Goal: Information Seeking & Learning: Learn about a topic

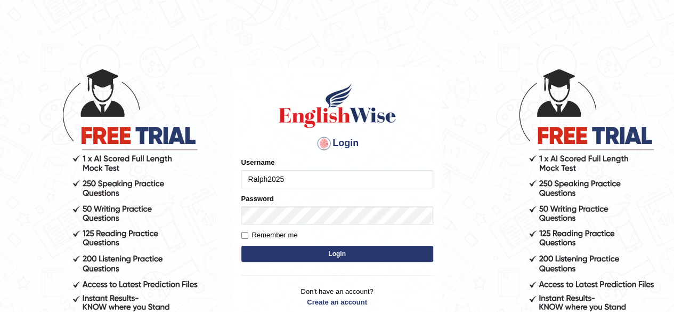
type input "Ralph2025"
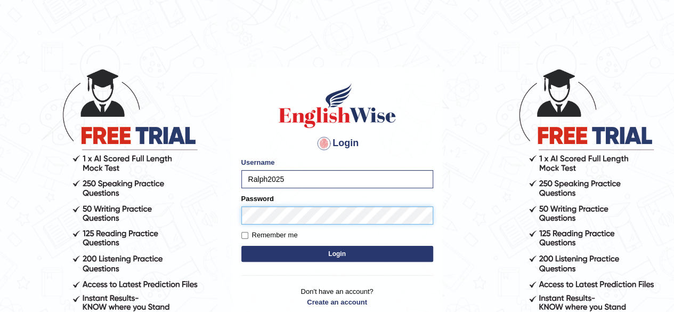
click at [241, 246] on button "Login" at bounding box center [337, 254] width 192 height 16
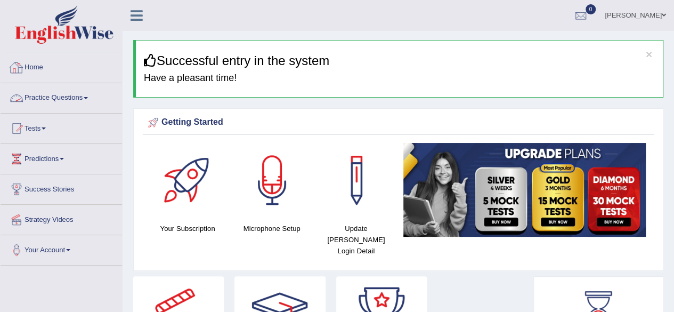
click at [87, 94] on link "Practice Questions" at bounding box center [61, 96] width 121 height 27
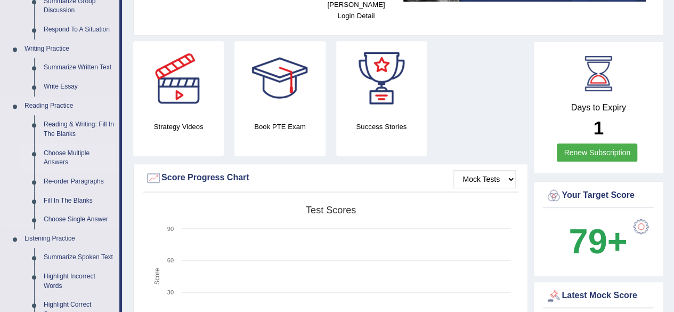
scroll to position [266, 0]
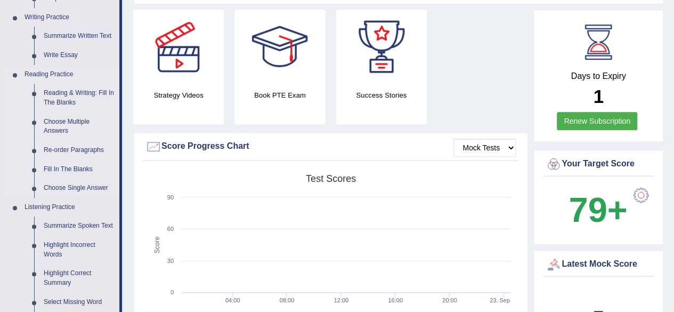
click at [64, 150] on link "Re-order Paragraphs" at bounding box center [79, 150] width 80 height 19
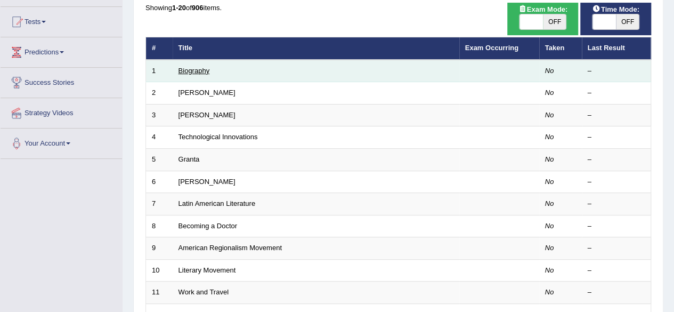
click at [200, 70] on link "Biography" at bounding box center [193, 71] width 31 height 8
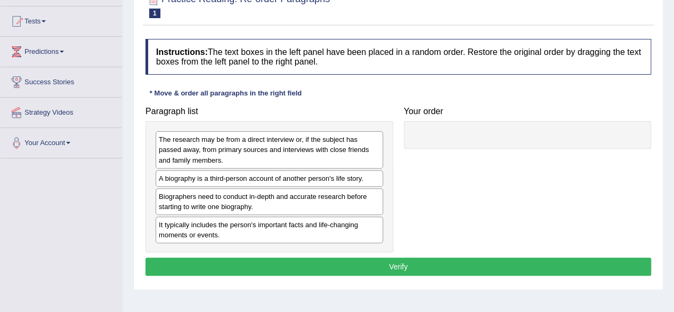
scroll to position [160, 0]
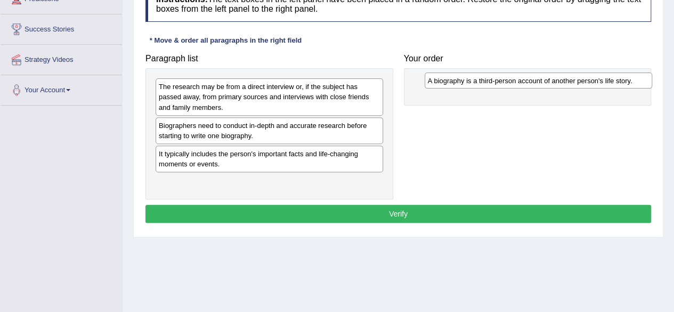
drag, startPoint x: 265, startPoint y: 128, endPoint x: 534, endPoint y: 84, distance: 272.7
click at [534, 84] on div "A biography is a third-person account of another person's life story." at bounding box center [538, 80] width 227 height 16
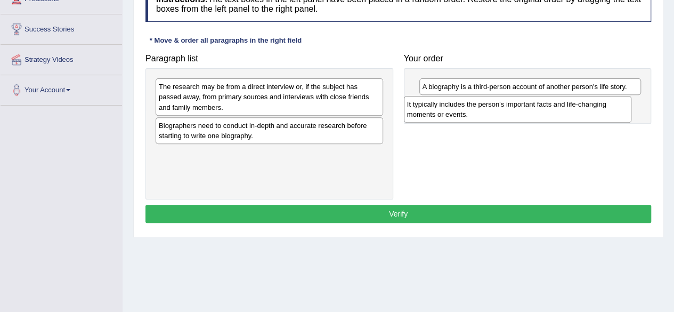
drag, startPoint x: 256, startPoint y: 162, endPoint x: 504, endPoint y: 114, distance: 253.0
click at [504, 114] on div "It typically includes the person's important facts and life-changing moments or…" at bounding box center [517, 109] width 227 height 27
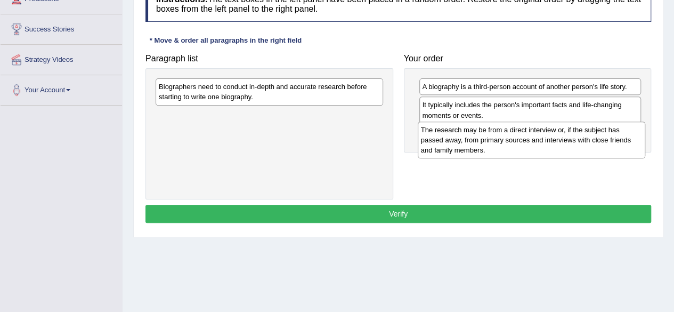
drag, startPoint x: 305, startPoint y: 101, endPoint x: 567, endPoint y: 144, distance: 265.6
click at [567, 144] on div "The research may be from a direct interview or, if the subject has passed away,…" at bounding box center [531, 139] width 227 height 37
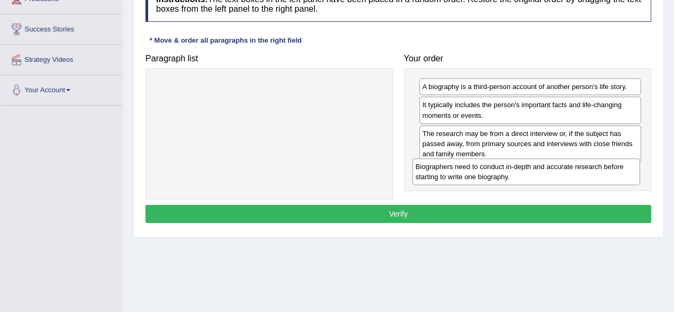
drag, startPoint x: 307, startPoint y: 92, endPoint x: 563, endPoint y: 172, distance: 268.4
click at [563, 172] on div "Biographers need to conduct in-depth and accurate research before starting to w…" at bounding box center [525, 171] width 227 height 27
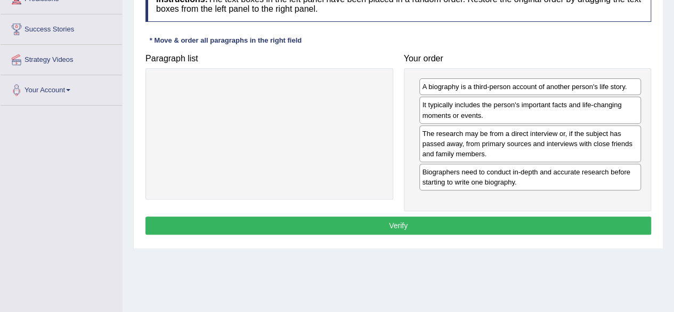
click at [409, 225] on button "Verify" at bounding box center [398, 225] width 506 height 18
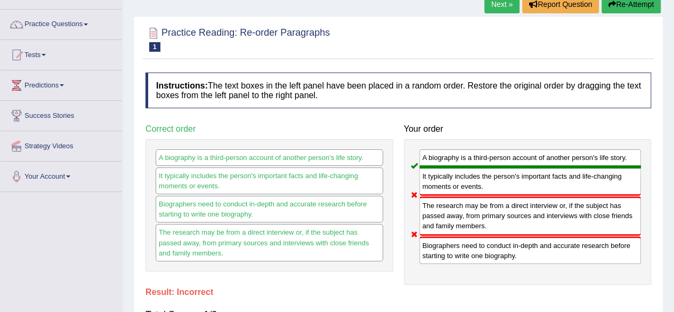
scroll to position [0, 0]
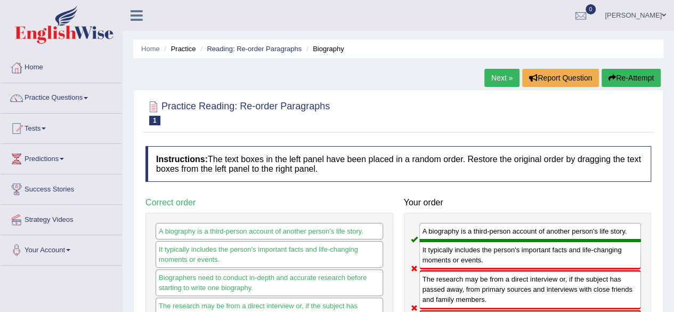
click at [608, 78] on icon "button" at bounding box center [611, 77] width 7 height 7
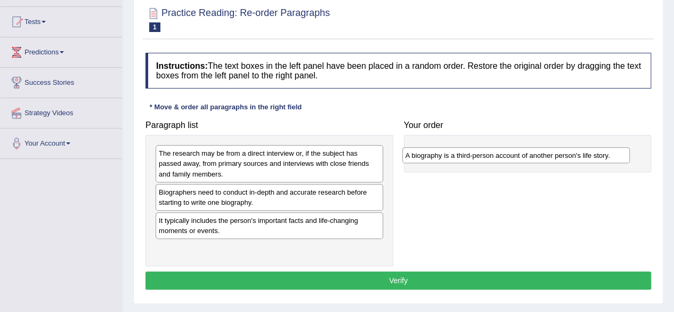
drag, startPoint x: 242, startPoint y: 194, endPoint x: 490, endPoint y: 158, distance: 250.4
click at [490, 158] on div "A biography is a third-person account of another person's life story." at bounding box center [515, 155] width 227 height 16
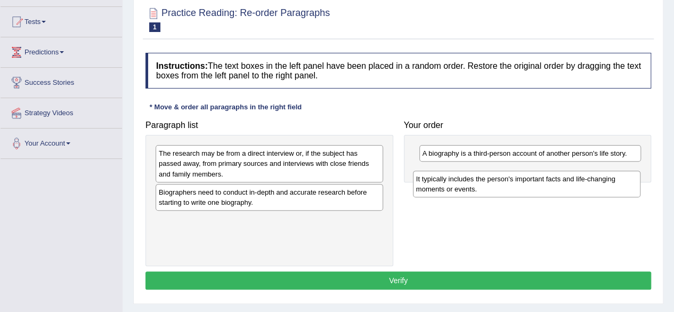
drag, startPoint x: 259, startPoint y: 224, endPoint x: 516, endPoint y: 184, distance: 260.5
click at [516, 184] on div "It typically includes the person's important facts and life-changing moments or…" at bounding box center [526, 183] width 227 height 27
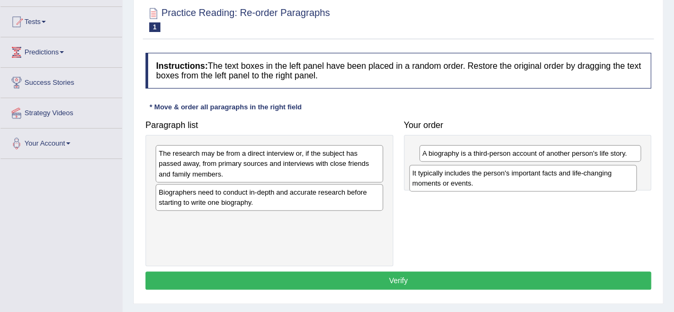
drag, startPoint x: 316, startPoint y: 230, endPoint x: 571, endPoint y: 182, distance: 259.2
click at [571, 182] on div "It typically includes the person's important facts and life-changing moments or…" at bounding box center [522, 178] width 227 height 27
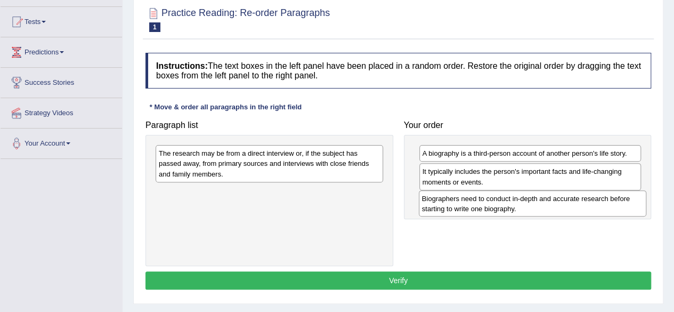
drag, startPoint x: 293, startPoint y: 201, endPoint x: 556, endPoint y: 208, distance: 263.3
click at [556, 208] on div "Biographers need to conduct in-depth and accurate research before starting to w…" at bounding box center [532, 203] width 227 height 27
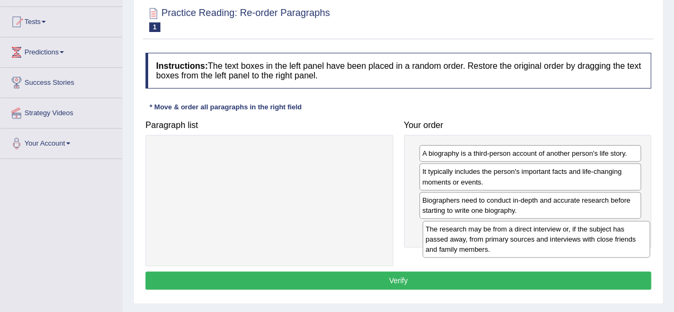
drag, startPoint x: 253, startPoint y: 165, endPoint x: 520, endPoint y: 241, distance: 277.4
click at [520, 241] on div "The research may be from a direct interview or, if the subject has passed away,…" at bounding box center [535, 239] width 227 height 37
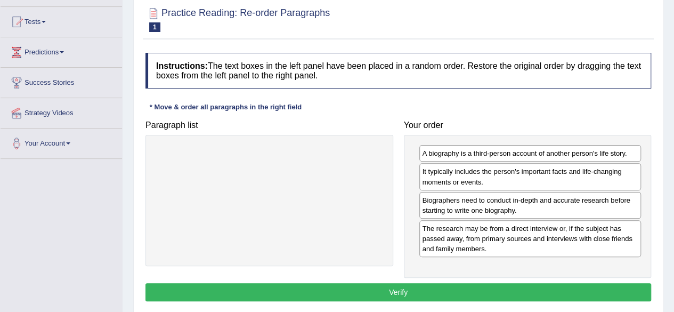
click at [457, 287] on button "Verify" at bounding box center [398, 292] width 506 height 18
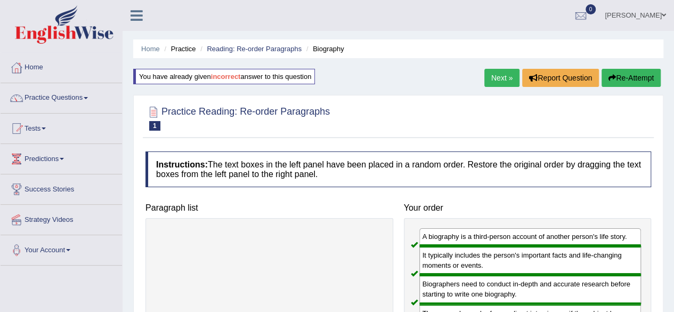
click at [490, 71] on link "Next »" at bounding box center [501, 78] width 35 height 18
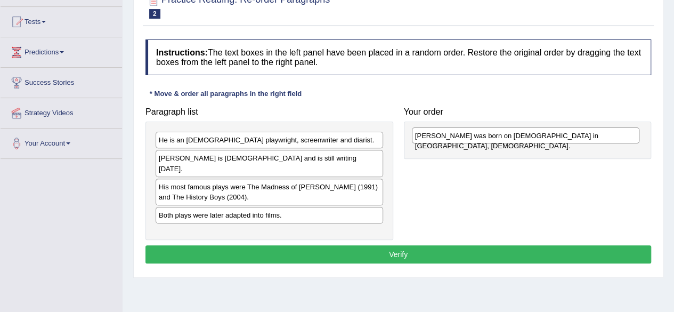
drag, startPoint x: 270, startPoint y: 139, endPoint x: 526, endPoint y: 135, distance: 256.3
click at [526, 135] on div "Alan Bennett was born on 9th May 1934 in Leeds, United Kingdom." at bounding box center [525, 135] width 227 height 16
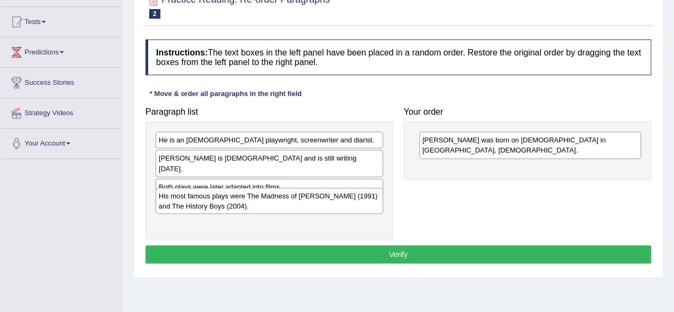
drag, startPoint x: 275, startPoint y: 183, endPoint x: 276, endPoint y: 201, distance: 18.1
click at [276, 201] on div "His most famous plays were The Madness of George Ill (1991) and The History Boy…" at bounding box center [269, 201] width 227 height 27
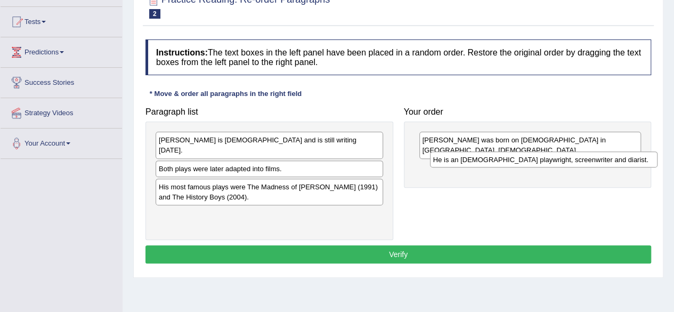
drag, startPoint x: 270, startPoint y: 142, endPoint x: 540, endPoint y: 158, distance: 270.6
click at [540, 158] on div "He is an English playwright, screenwriter and diarist." at bounding box center [543, 159] width 227 height 16
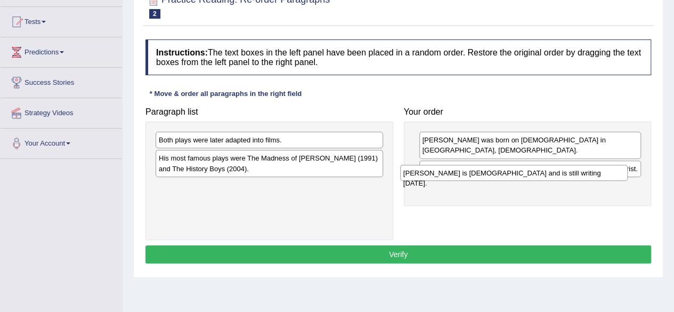
drag, startPoint x: 308, startPoint y: 143, endPoint x: 553, endPoint y: 176, distance: 246.8
click at [553, 176] on div "Alan Bennett is 88 years old and is still writing today." at bounding box center [513, 173] width 227 height 16
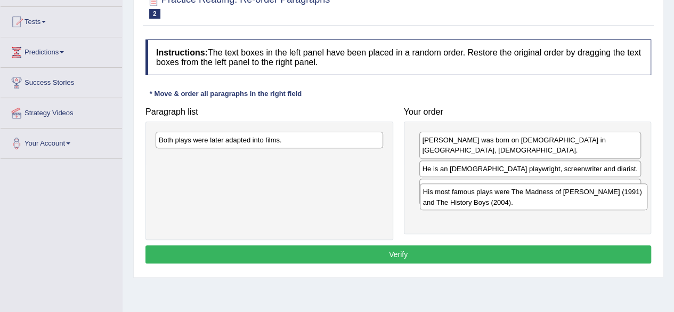
drag, startPoint x: 302, startPoint y: 169, endPoint x: 566, endPoint y: 203, distance: 266.4
click at [566, 203] on div "His most famous plays were The Madness of George Ill (1991) and The History Boy…" at bounding box center [533, 196] width 227 height 27
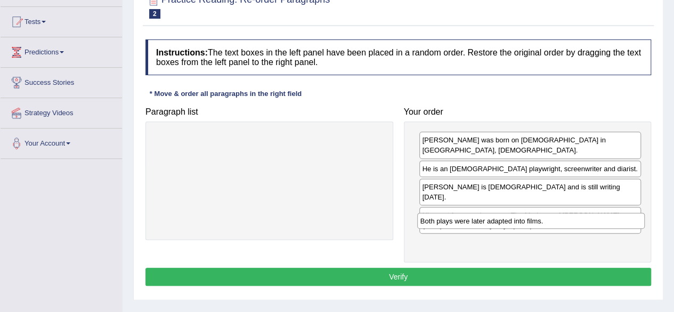
drag, startPoint x: 221, startPoint y: 147, endPoint x: 482, endPoint y: 227, distance: 273.8
click at [482, 227] on div "Both plays were later adapted into films." at bounding box center [530, 221] width 227 height 16
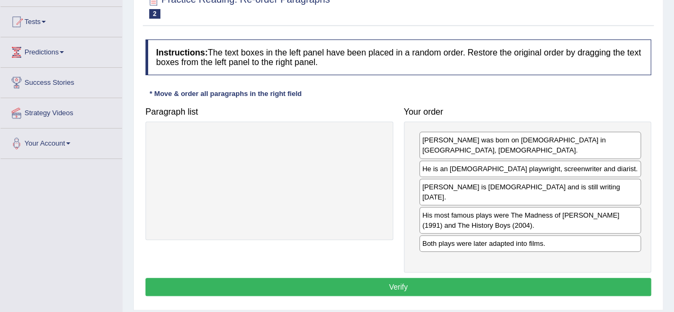
click at [411, 278] on button "Verify" at bounding box center [398, 287] width 506 height 18
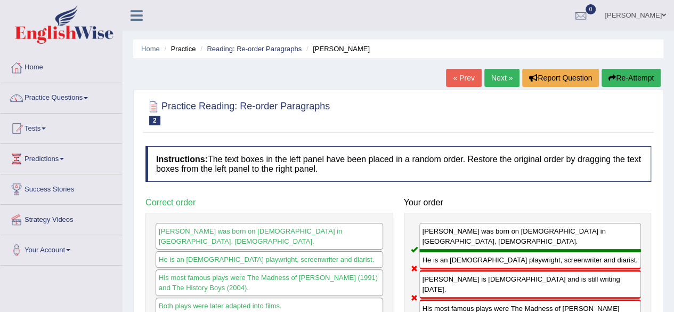
click at [632, 77] on button "Re-Attempt" at bounding box center [630, 78] width 59 height 18
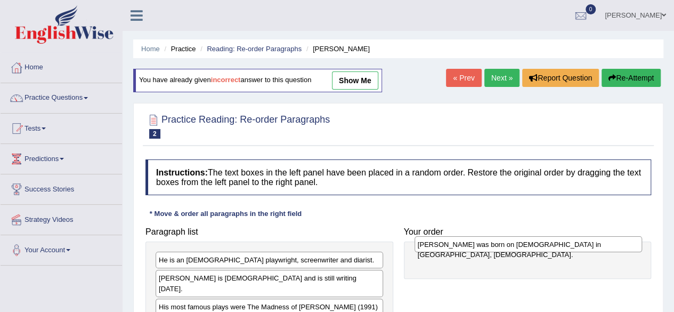
drag, startPoint x: 222, startPoint y: 258, endPoint x: 481, endPoint y: 243, distance: 259.4
click at [481, 243] on div "[PERSON_NAME] was born on [DEMOGRAPHIC_DATA] in [GEOGRAPHIC_DATA], [DEMOGRAPHIC…" at bounding box center [527, 244] width 227 height 16
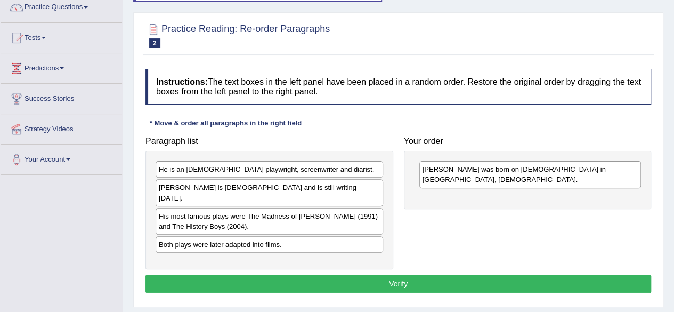
scroll to position [107, 0]
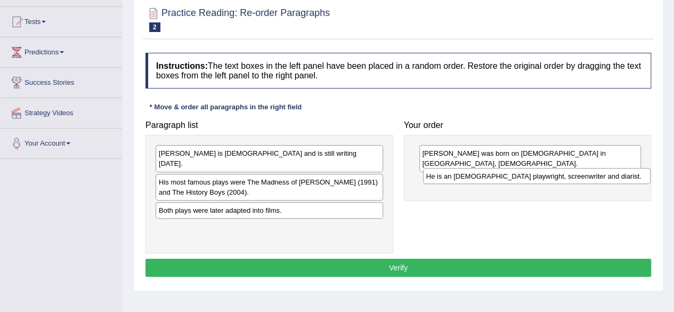
drag, startPoint x: 263, startPoint y: 156, endPoint x: 531, endPoint y: 177, distance: 268.3
click at [531, 177] on div "He is an [DEMOGRAPHIC_DATA] playwright, screenwriter and diarist." at bounding box center [536, 176] width 227 height 16
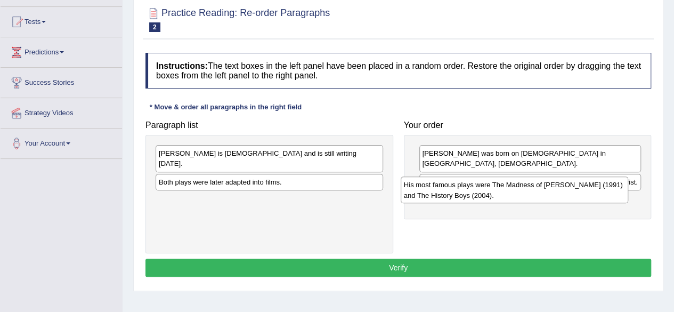
drag, startPoint x: 305, startPoint y: 197, endPoint x: 479, endPoint y: 201, distance: 173.7
click at [479, 201] on div "Paragraph list [PERSON_NAME] is [DEMOGRAPHIC_DATA] and is still writing [DATE].…" at bounding box center [398, 184] width 516 height 138
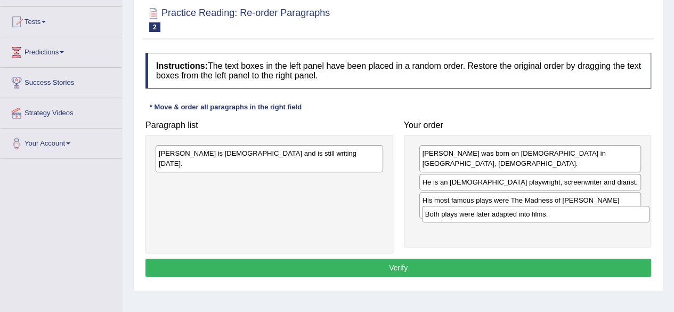
drag, startPoint x: 247, startPoint y: 175, endPoint x: 499, endPoint y: 221, distance: 255.7
click at [519, 218] on div "Both plays were later adapted into films." at bounding box center [535, 214] width 227 height 16
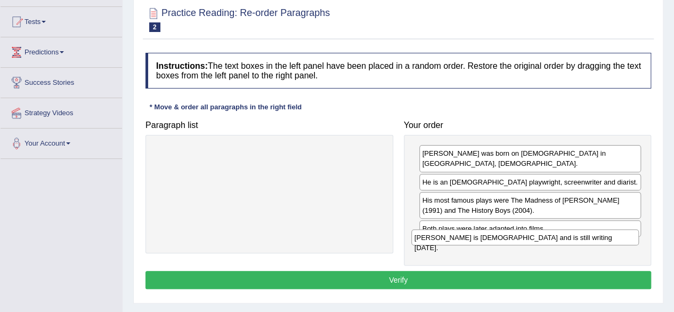
drag, startPoint x: 248, startPoint y: 153, endPoint x: 505, endPoint y: 237, distance: 269.6
click at [505, 237] on div "[PERSON_NAME] is [DEMOGRAPHIC_DATA] and is still writing [DATE]." at bounding box center [524, 237] width 227 height 16
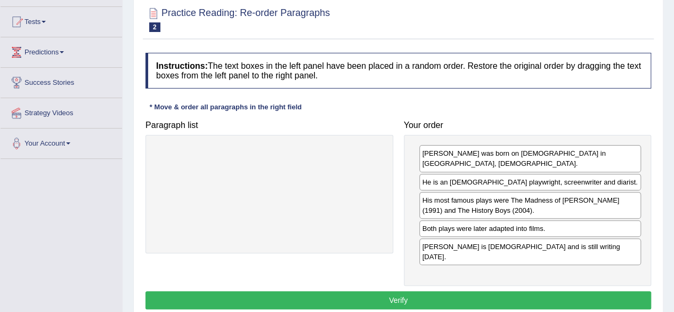
click at [432, 291] on button "Verify" at bounding box center [398, 300] width 506 height 18
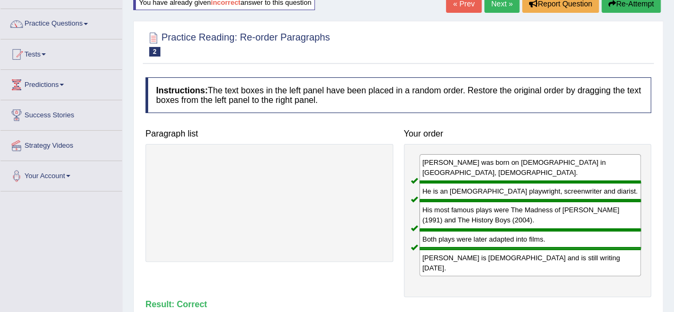
scroll to position [53, 0]
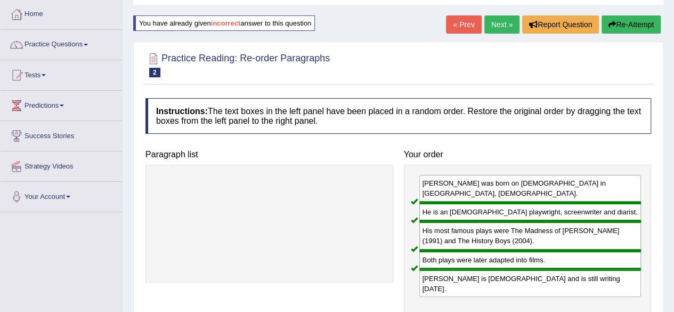
click at [503, 31] on link "Next »" at bounding box center [501, 24] width 35 height 18
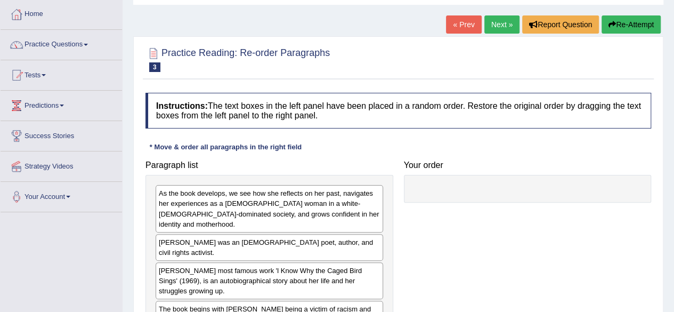
scroll to position [107, 0]
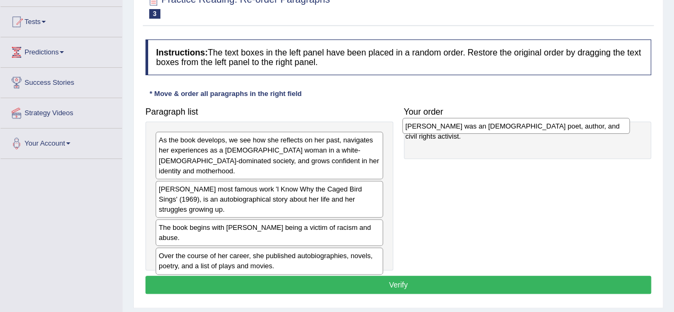
drag, startPoint x: 266, startPoint y: 182, endPoint x: 514, endPoint y: 129, distance: 252.7
click at [514, 129] on div "Maya Angelou was an American poet, author, and civil rights activist." at bounding box center [515, 126] width 227 height 16
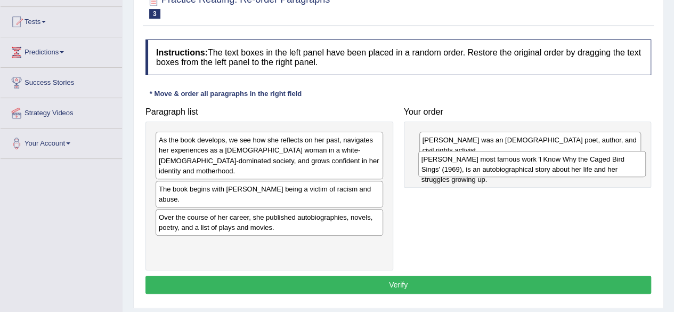
drag, startPoint x: 280, startPoint y: 192, endPoint x: 542, endPoint y: 173, distance: 263.3
click at [542, 173] on div "Angelou's most famous work 'l Know Why the Caged Bird Sings' (1969), is an auto…" at bounding box center [531, 164] width 227 height 27
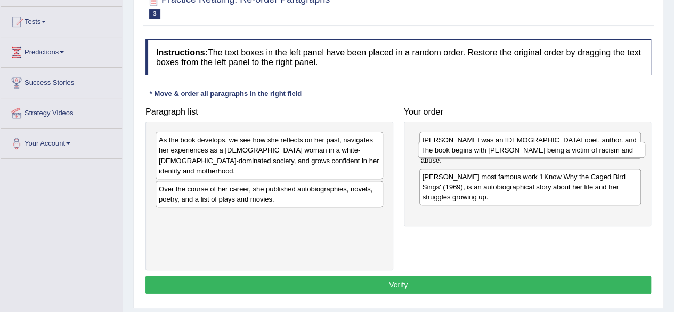
drag, startPoint x: 297, startPoint y: 184, endPoint x: 559, endPoint y: 156, distance: 263.6
click at [559, 156] on div "The book begins with Angelou being a victim of racism and abuse." at bounding box center [531, 150] width 227 height 16
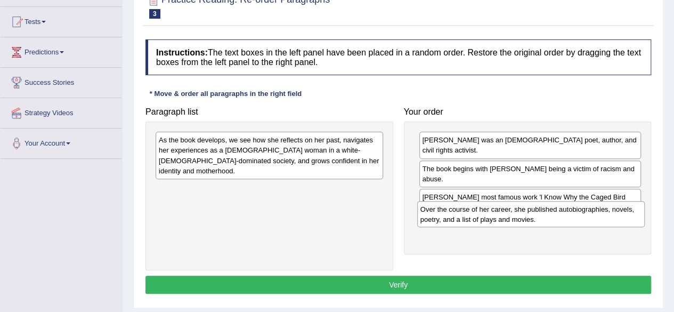
drag, startPoint x: 249, startPoint y: 187, endPoint x: 512, endPoint y: 217, distance: 264.4
click at [512, 217] on div "Over the course of her career, she published autobiographies, novels, poetry, a…" at bounding box center [530, 214] width 227 height 27
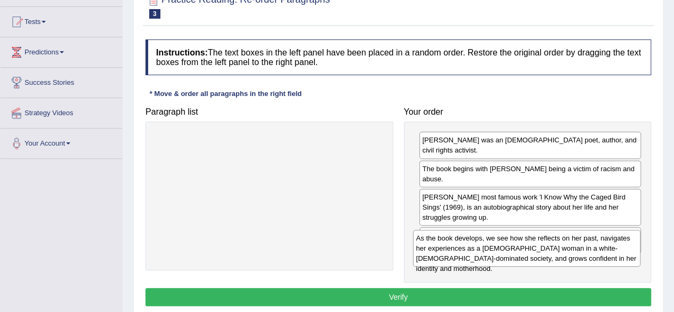
drag, startPoint x: 298, startPoint y: 159, endPoint x: 556, endPoint y: 255, distance: 274.8
click at [556, 255] on div "As the book develops, we see how she reflects on her past, navigates her experi…" at bounding box center [526, 248] width 227 height 37
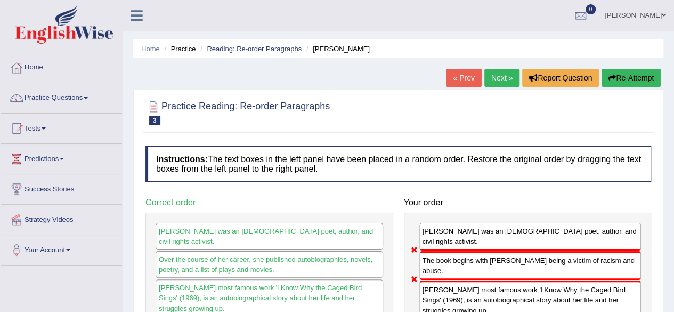
scroll to position [0, 0]
click at [623, 85] on button "Re-Attempt" at bounding box center [630, 78] width 59 height 18
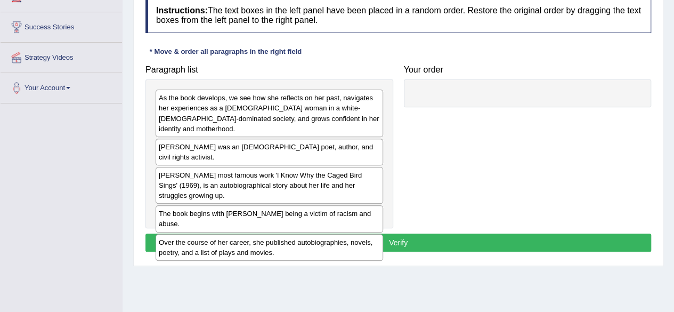
scroll to position [213, 0]
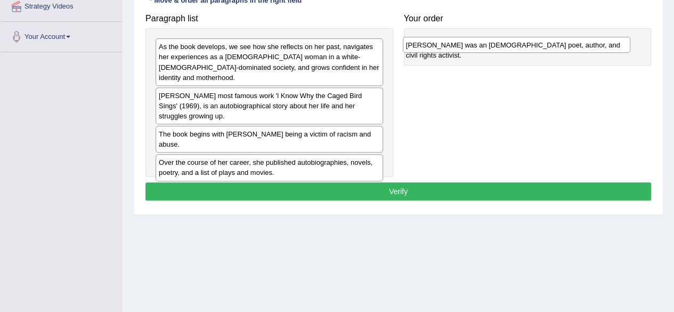
drag, startPoint x: 211, startPoint y: 86, endPoint x: 458, endPoint y: 46, distance: 250.4
click at [458, 46] on div "[PERSON_NAME] was an [DEMOGRAPHIC_DATA] poet, author, and civil rights activist." at bounding box center [516, 45] width 227 height 16
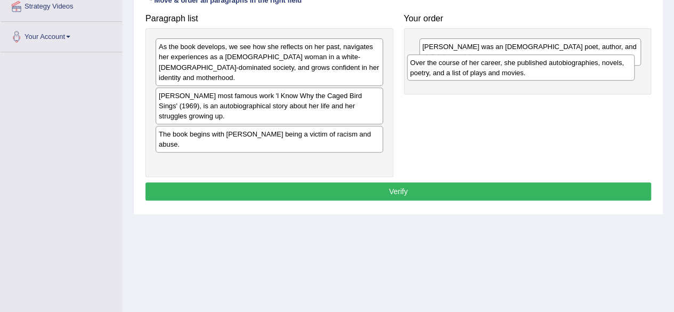
drag, startPoint x: 222, startPoint y: 140, endPoint x: 473, endPoint y: 72, distance: 260.5
click at [473, 72] on div "Over the course of her career, she published autobiographies, novels, poetry, a…" at bounding box center [520, 67] width 227 height 27
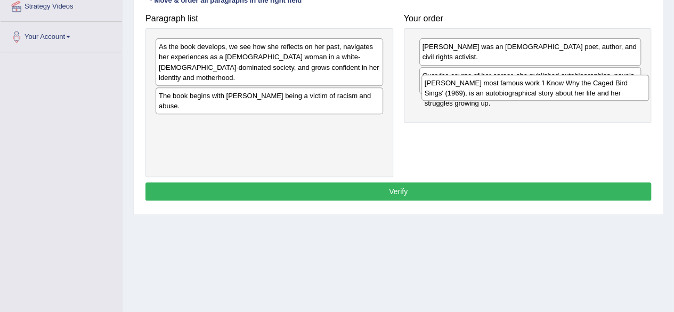
drag, startPoint x: 245, startPoint y: 88, endPoint x: 511, endPoint y: 86, distance: 265.9
click at [511, 86] on div "[PERSON_NAME] most famous work 'l Know Why the Caged Bird Sings' (1969), is an …" at bounding box center [534, 88] width 227 height 27
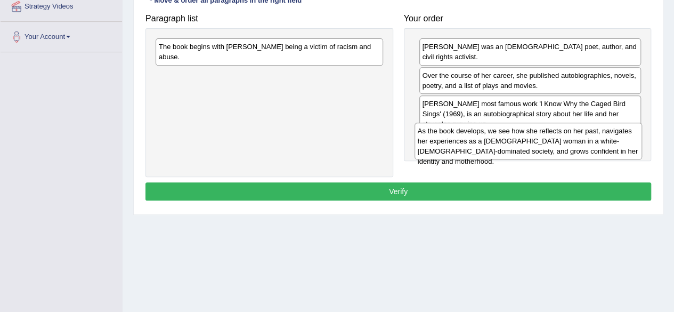
drag, startPoint x: 281, startPoint y: 62, endPoint x: 541, endPoint y: 147, distance: 273.3
click at [541, 147] on div "As the book develops, we see how she reflects on her past, navigates her experi…" at bounding box center [527, 141] width 227 height 37
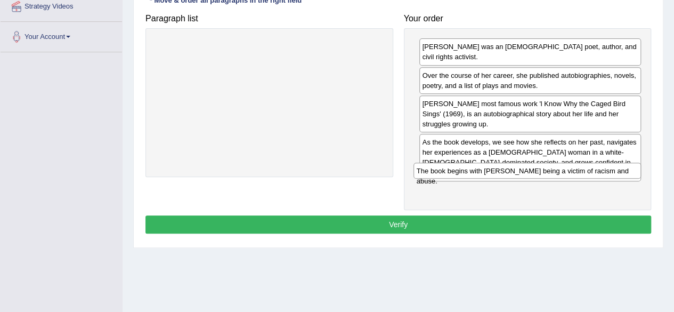
drag, startPoint x: 296, startPoint y: 52, endPoint x: 554, endPoint y: 176, distance: 286.2
click at [554, 176] on div "The book begins with [PERSON_NAME] being a victim of racism and abuse." at bounding box center [526, 170] width 227 height 16
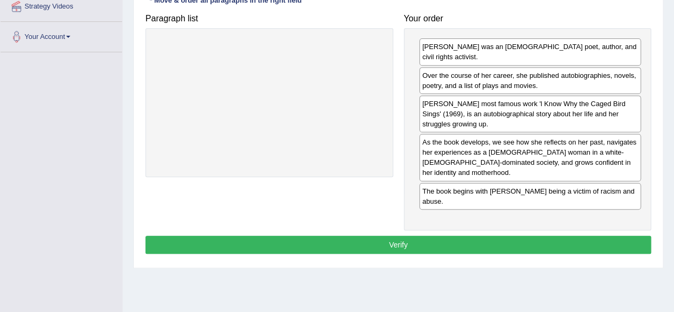
click at [445, 235] on button "Verify" at bounding box center [398, 244] width 506 height 18
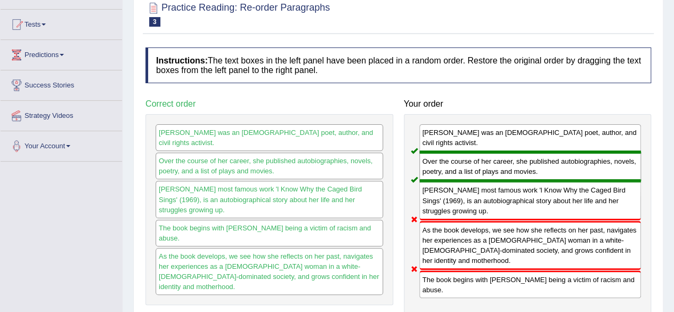
scroll to position [53, 0]
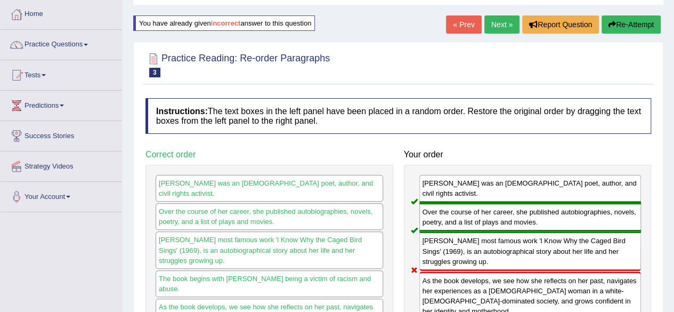
click at [623, 25] on button "Re-Attempt" at bounding box center [630, 24] width 59 height 18
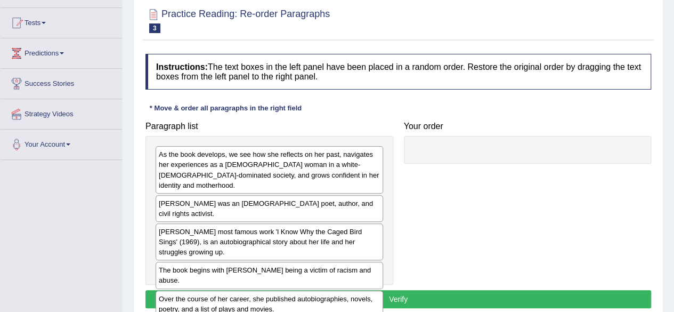
scroll to position [107, 0]
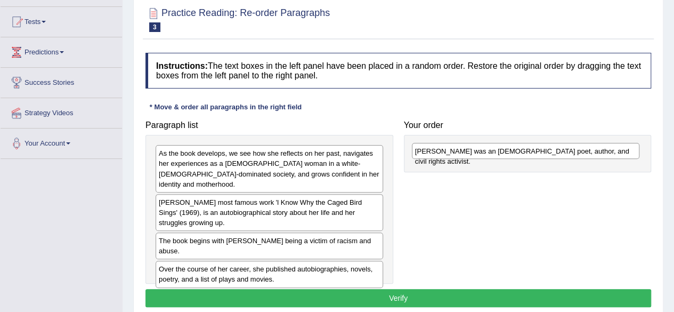
drag, startPoint x: 272, startPoint y: 198, endPoint x: 528, endPoint y: 157, distance: 259.4
click at [528, 157] on div "[PERSON_NAME] was an [DEMOGRAPHIC_DATA] poet, author, and civil rights activist." at bounding box center [525, 151] width 227 height 16
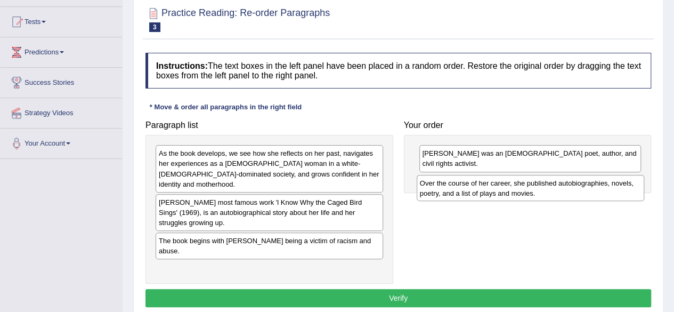
drag, startPoint x: 269, startPoint y: 238, endPoint x: 530, endPoint y: 180, distance: 267.5
click at [530, 180] on div "Over the course of her career, she published autobiographies, novels, poetry, a…" at bounding box center [530, 188] width 227 height 27
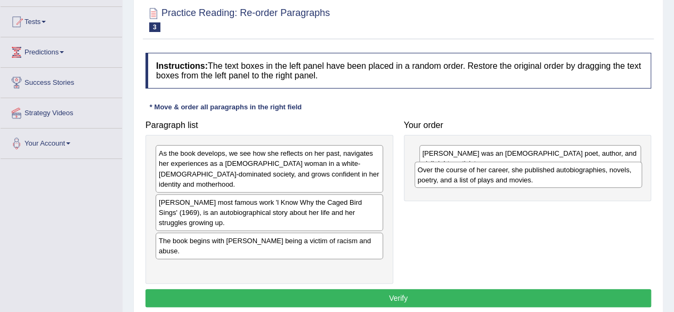
drag, startPoint x: 242, startPoint y: 247, endPoint x: 501, endPoint y: 179, distance: 267.6
click at [501, 179] on div "Over the course of her career, she published autobiographies, novels, poetry, a…" at bounding box center [527, 174] width 227 height 27
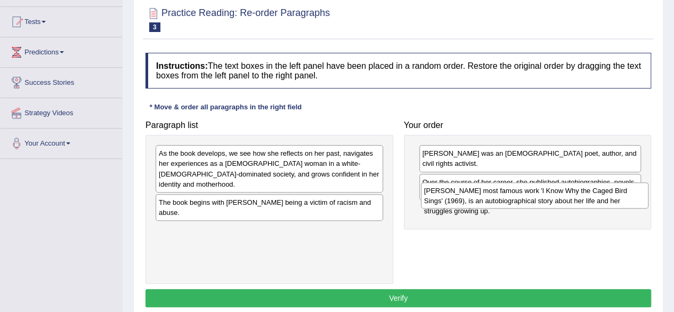
drag, startPoint x: 296, startPoint y: 201, endPoint x: 554, endPoint y: 200, distance: 257.3
click at [562, 200] on div "[PERSON_NAME] most famous work 'l Know Why the Caged Bird Sings' (1969), is an …" at bounding box center [534, 195] width 227 height 27
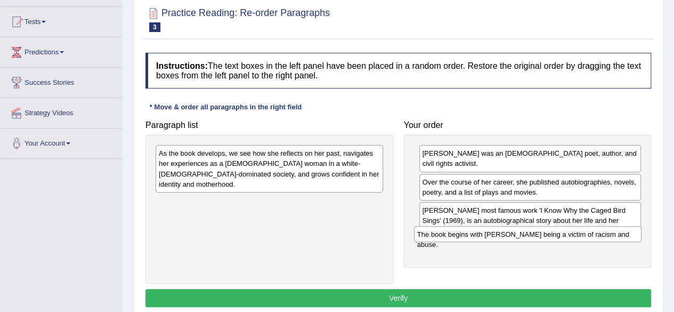
drag, startPoint x: 272, startPoint y: 196, endPoint x: 531, endPoint y: 238, distance: 261.9
click at [531, 238] on div "The book begins with Angelou being a victim of racism and abuse." at bounding box center [527, 234] width 227 height 16
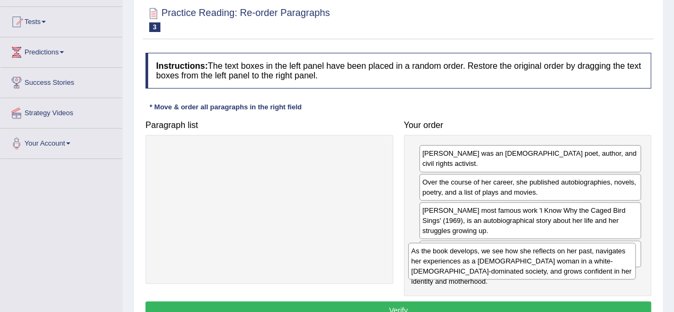
drag, startPoint x: 345, startPoint y: 158, endPoint x: 600, endPoint y: 256, distance: 273.1
click at [599, 255] on div "As the book develops, we see how she reflects on her past, navigates her experi…" at bounding box center [521, 260] width 227 height 37
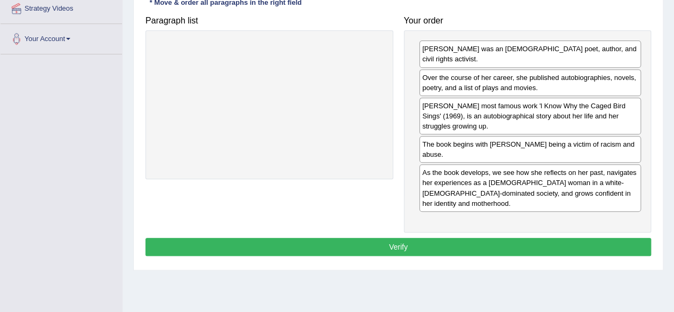
scroll to position [213, 0]
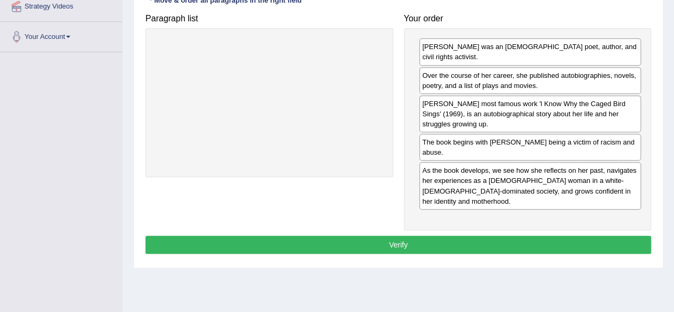
click at [448, 235] on button "Verify" at bounding box center [398, 244] width 506 height 18
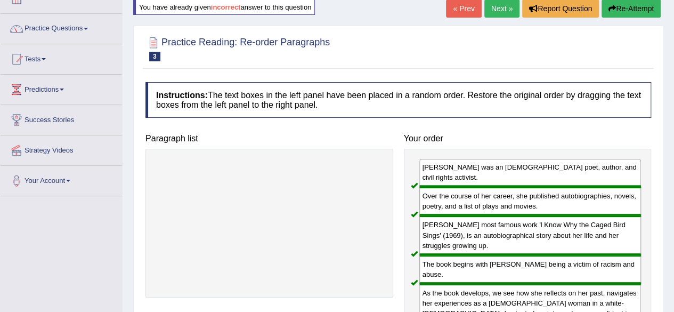
scroll to position [0, 0]
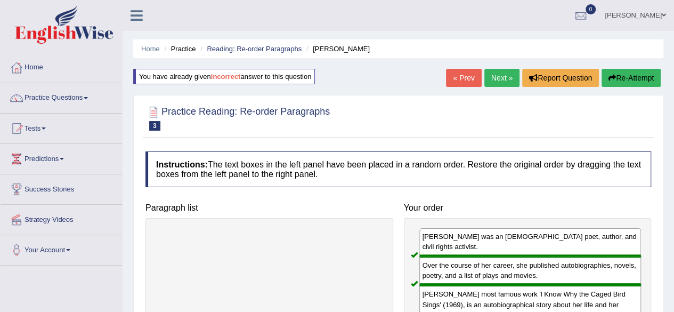
click at [501, 82] on link "Next »" at bounding box center [501, 78] width 35 height 18
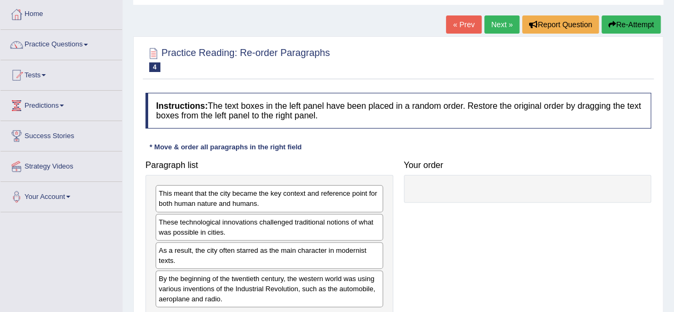
scroll to position [160, 0]
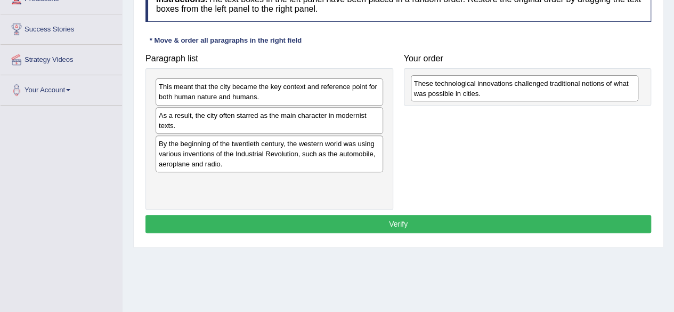
drag, startPoint x: 356, startPoint y: 124, endPoint x: 534, endPoint y: 93, distance: 180.7
click at [534, 93] on div "These technological innovations challenged traditional notions of what was poss…" at bounding box center [524, 88] width 227 height 27
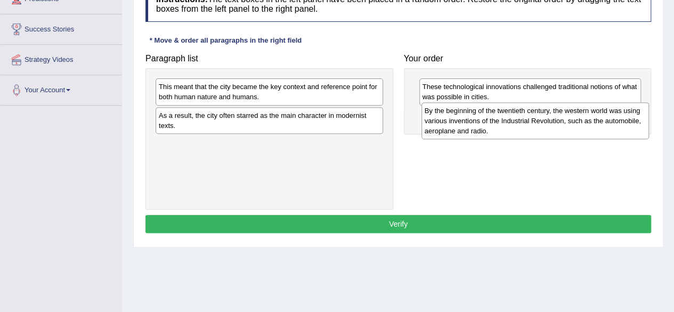
drag, startPoint x: 249, startPoint y: 155, endPoint x: 515, endPoint y: 123, distance: 267.8
click at [515, 123] on div "By the beginning of the twentieth century, the western world was using various …" at bounding box center [534, 120] width 227 height 37
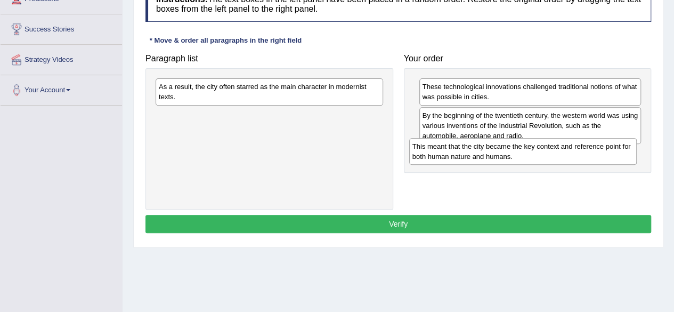
drag, startPoint x: 334, startPoint y: 93, endPoint x: 588, endPoint y: 153, distance: 260.5
click at [588, 153] on div "This meant that the city became the key context and reference point for both hu…" at bounding box center [522, 151] width 227 height 27
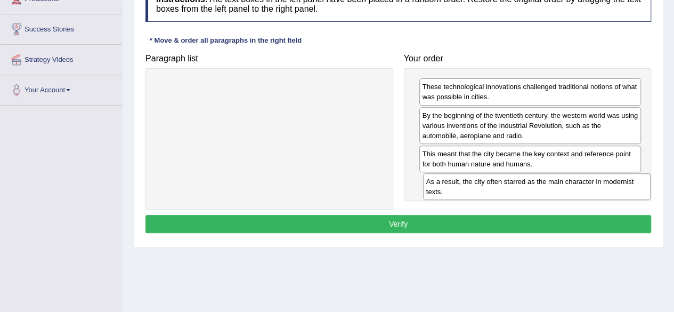
drag, startPoint x: 297, startPoint y: 90, endPoint x: 565, endPoint y: 185, distance: 283.8
click at [565, 185] on div "As a result, the city often starred as the main character in modernist texts." at bounding box center [536, 186] width 227 height 27
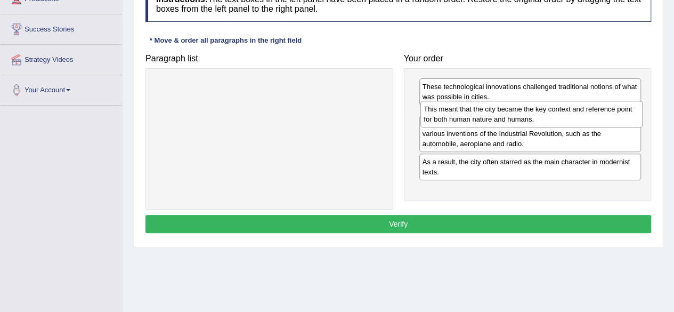
drag, startPoint x: 487, startPoint y: 158, endPoint x: 489, endPoint y: 115, distance: 43.7
click at [489, 115] on div "This meant that the city became the key context and reference point for both hu…" at bounding box center [531, 114] width 222 height 27
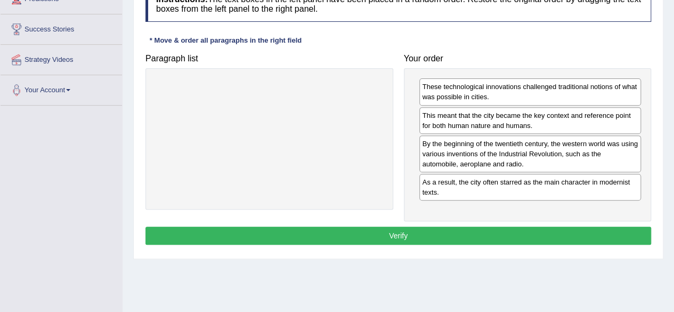
click at [441, 234] on button "Verify" at bounding box center [398, 235] width 506 height 18
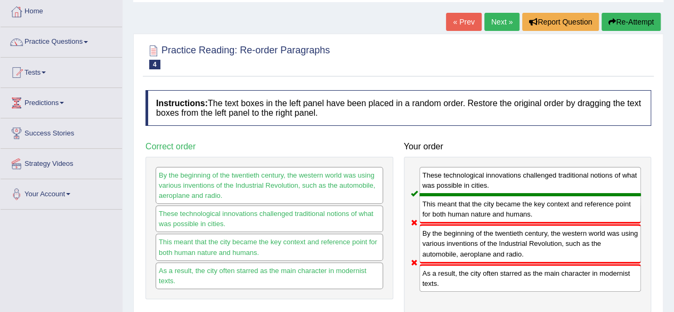
scroll to position [53, 0]
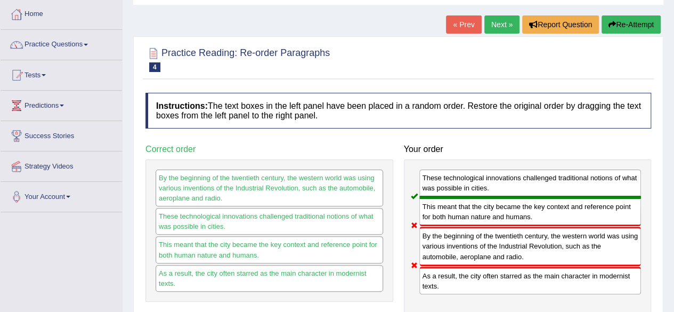
click at [643, 22] on button "Re-Attempt" at bounding box center [630, 24] width 59 height 18
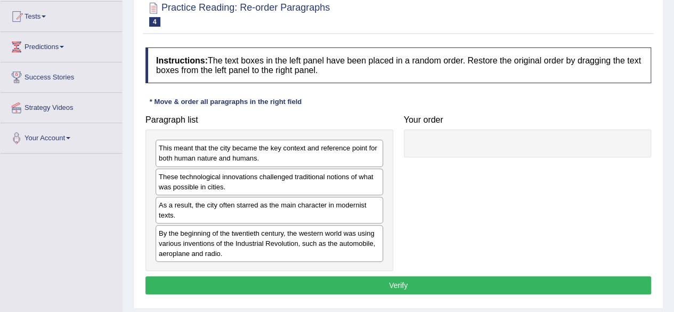
scroll to position [160, 0]
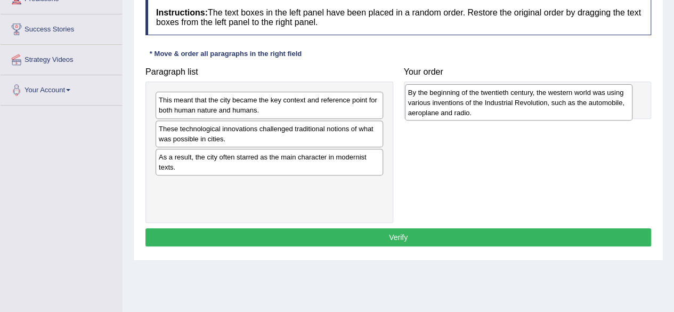
drag, startPoint x: 281, startPoint y: 194, endPoint x: 531, endPoint y: 102, distance: 265.6
click at [531, 102] on div "By the beginning of the twentieth century, the western world was using various …" at bounding box center [518, 102] width 227 height 37
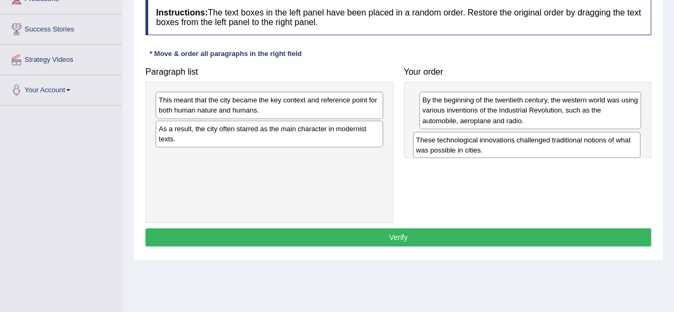
drag, startPoint x: 252, startPoint y: 134, endPoint x: 509, endPoint y: 145, distance: 257.6
click at [509, 145] on div "These technological innovations challenged traditional notions of what was poss…" at bounding box center [526, 145] width 227 height 27
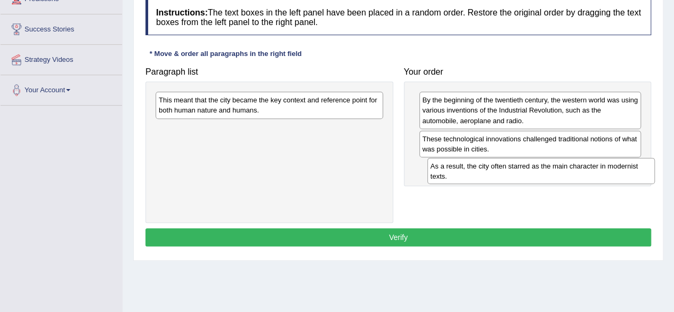
drag, startPoint x: 277, startPoint y: 133, endPoint x: 549, endPoint y: 170, distance: 274.3
click at [549, 170] on div "As a result, the city often starred as the main character in modernist texts." at bounding box center [540, 171] width 227 height 27
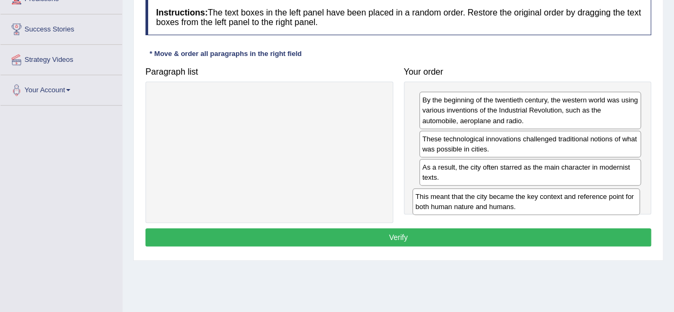
drag, startPoint x: 226, startPoint y: 103, endPoint x: 483, endPoint y: 199, distance: 274.3
click at [483, 199] on div "This meant that the city became the key context and reference point for both hu…" at bounding box center [525, 201] width 227 height 27
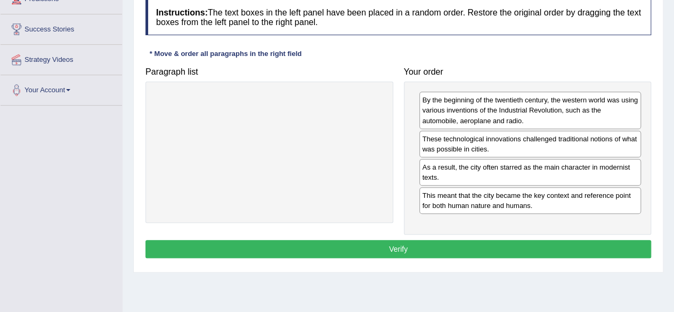
click at [439, 251] on button "Verify" at bounding box center [398, 249] width 506 height 18
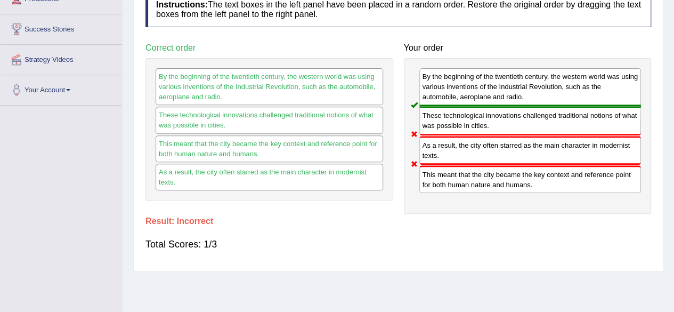
scroll to position [53, 0]
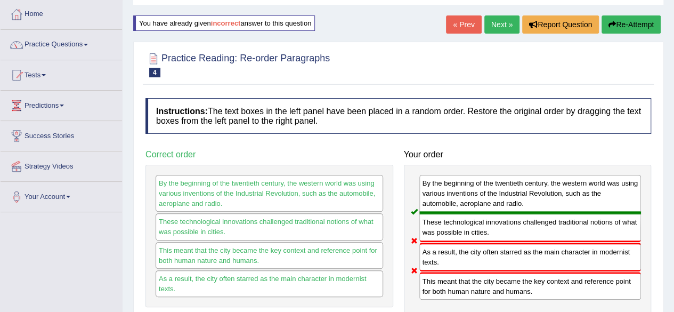
click at [611, 23] on icon "button" at bounding box center [611, 24] width 7 height 7
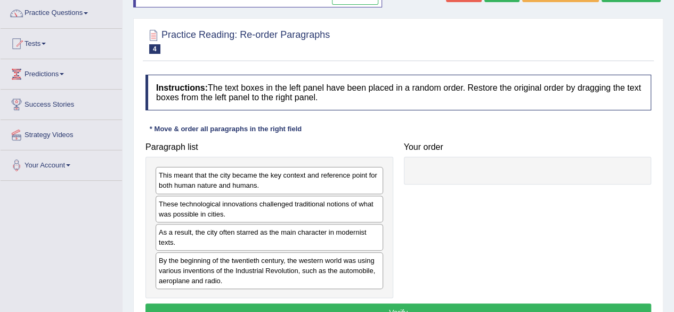
scroll to position [107, 0]
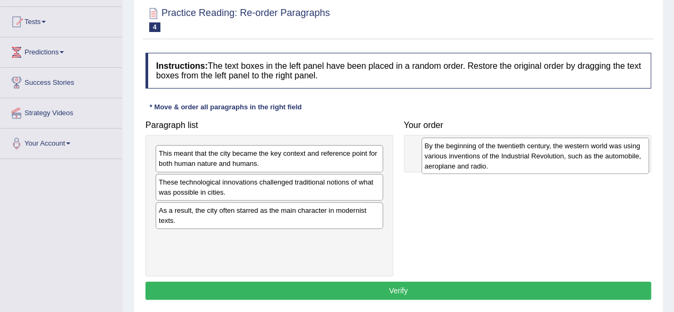
drag, startPoint x: 229, startPoint y: 239, endPoint x: 495, endPoint y: 148, distance: 281.2
click at [495, 148] on div "By the beginning of the twentieth century, the western world was using various …" at bounding box center [534, 155] width 227 height 37
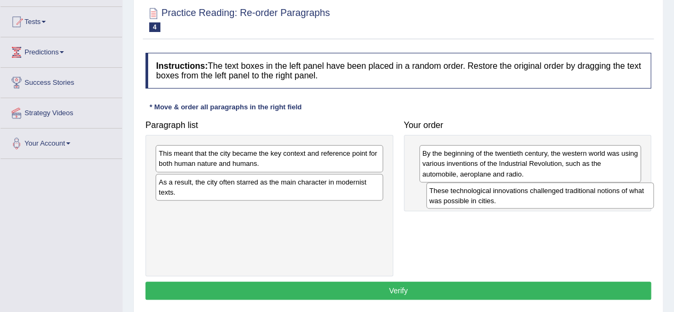
drag, startPoint x: 207, startPoint y: 192, endPoint x: 477, endPoint y: 201, distance: 270.8
click at [477, 201] on div "These technological innovations challenged traditional notions of what was poss…" at bounding box center [539, 195] width 227 height 27
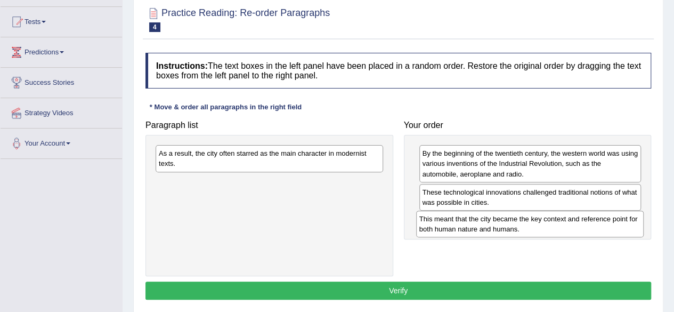
drag, startPoint x: 247, startPoint y: 156, endPoint x: 508, endPoint y: 222, distance: 268.6
click at [508, 222] on div "This meant that the city became the key context and reference point for both hu…" at bounding box center [529, 223] width 227 height 27
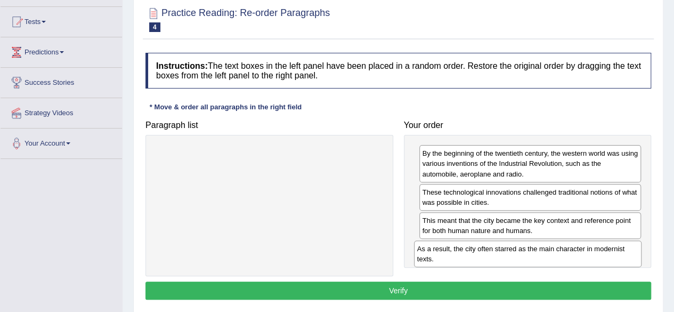
drag, startPoint x: 244, startPoint y: 156, endPoint x: 503, endPoint y: 251, distance: 275.9
click at [503, 251] on div "As a result, the city often starred as the main character in modernist texts." at bounding box center [527, 253] width 227 height 27
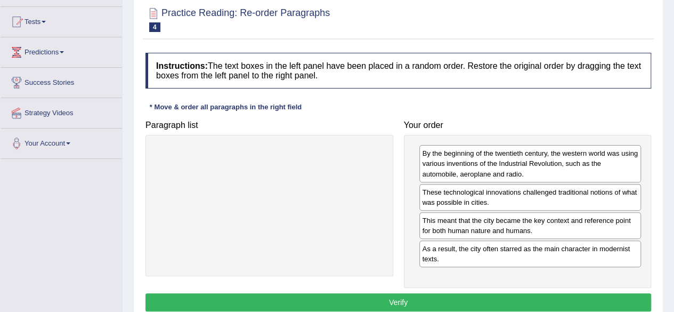
click at [457, 300] on button "Verify" at bounding box center [398, 302] width 506 height 18
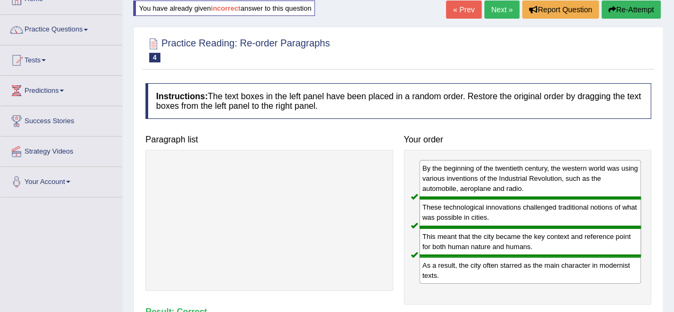
scroll to position [53, 0]
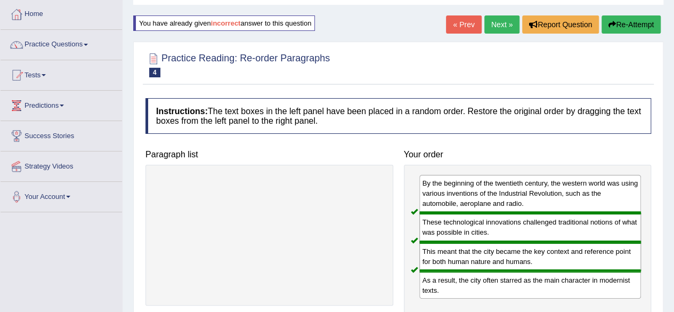
click at [502, 23] on link "Next »" at bounding box center [501, 24] width 35 height 18
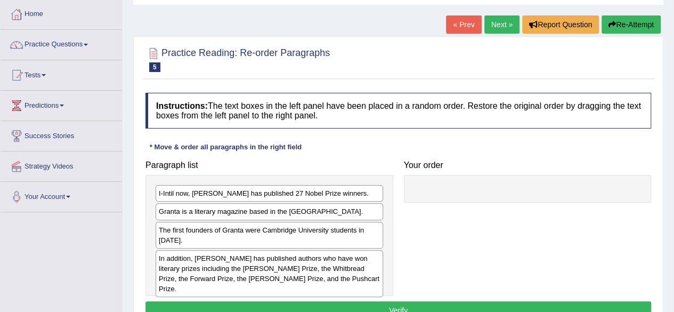
scroll to position [160, 0]
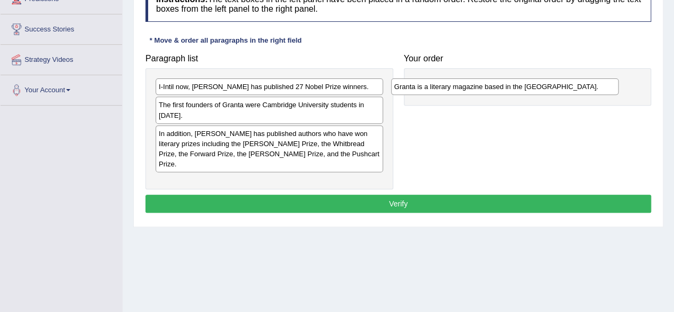
drag, startPoint x: 304, startPoint y: 106, endPoint x: 539, endPoint y: 88, distance: 236.1
click at [539, 88] on div "Granta is a literary magazine based in the [GEOGRAPHIC_DATA]." at bounding box center [504, 86] width 227 height 16
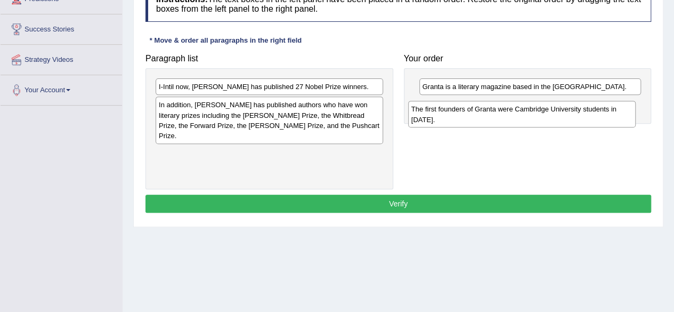
drag, startPoint x: 262, startPoint y: 118, endPoint x: 516, endPoint y: 121, distance: 254.1
click at [514, 121] on div "The first founders of Granta were Cambridge University students in [DATE]." at bounding box center [521, 114] width 227 height 27
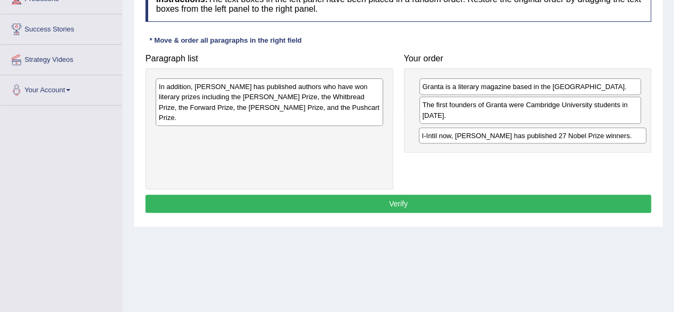
drag, startPoint x: 299, startPoint y: 80, endPoint x: 556, endPoint y: 130, distance: 261.5
click at [559, 129] on div "I-Intil now, [PERSON_NAME] has published 27 Nobel Prize winners." at bounding box center [532, 135] width 227 height 16
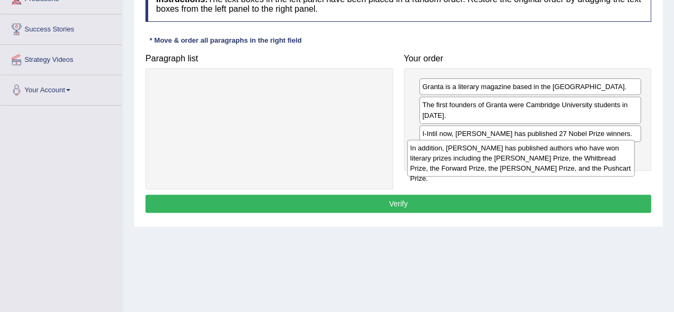
drag, startPoint x: 260, startPoint y: 87, endPoint x: 511, endPoint y: 148, distance: 258.7
click at [511, 148] on div "In addition, [PERSON_NAME] has published authors who have won literary prizes i…" at bounding box center [520, 158] width 227 height 37
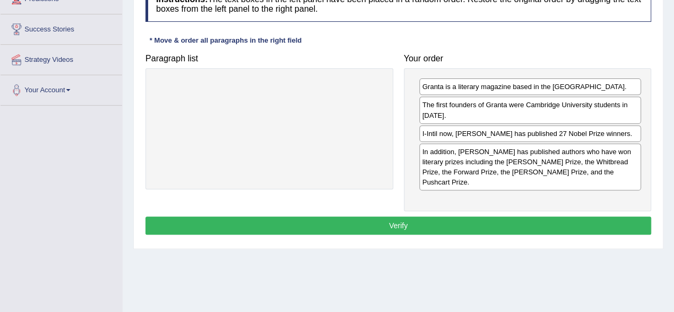
click at [417, 216] on button "Verify" at bounding box center [398, 225] width 506 height 18
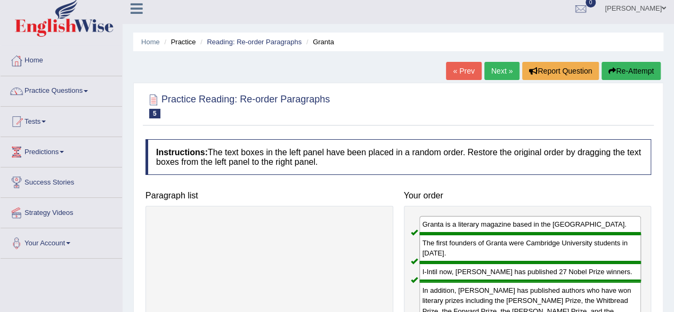
scroll to position [0, 0]
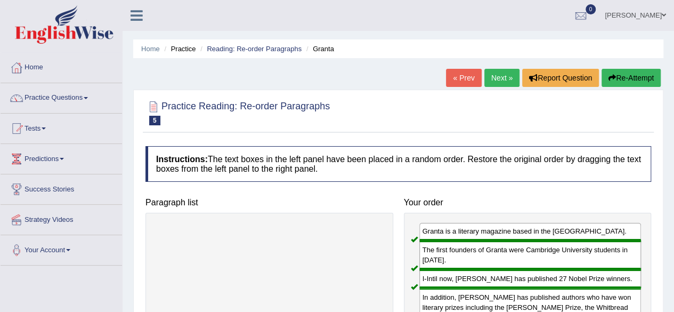
click at [505, 72] on link "Next »" at bounding box center [501, 78] width 35 height 18
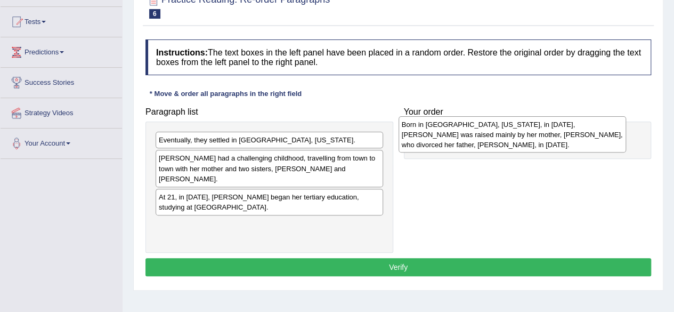
drag, startPoint x: 278, startPoint y: 221, endPoint x: 521, endPoint y: 132, distance: 258.9
click at [521, 132] on div "Born in [GEOGRAPHIC_DATA], [US_STATE], in [DATE], [PERSON_NAME] was raised main…" at bounding box center [512, 134] width 227 height 37
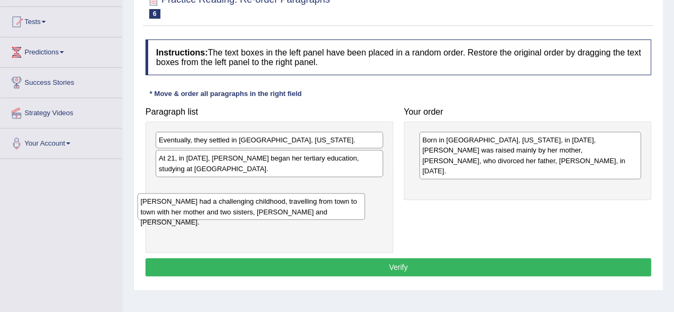
drag, startPoint x: 319, startPoint y: 166, endPoint x: 298, endPoint y: 202, distance: 41.3
click at [298, 204] on div "[PERSON_NAME] had a challenging childhood, travelling from town to town with he…" at bounding box center [250, 206] width 227 height 27
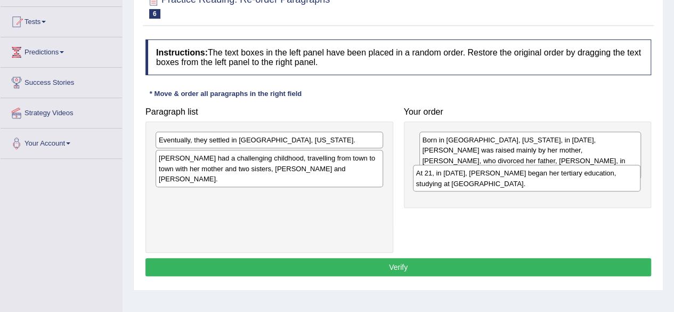
drag, startPoint x: 285, startPoint y: 167, endPoint x: 543, endPoint y: 182, distance: 258.3
click at [543, 182] on div "At 21, in [DATE], [PERSON_NAME] began her tertiary education, studying at [GEOG…" at bounding box center [526, 178] width 227 height 27
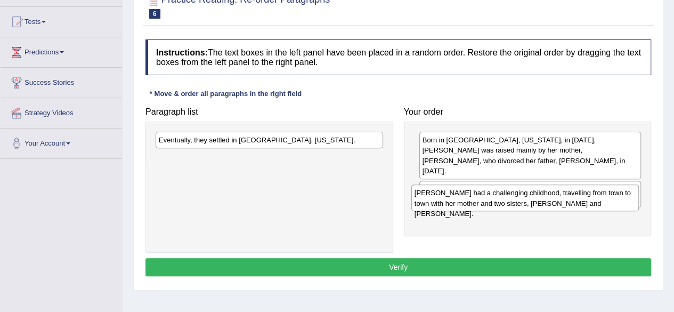
drag, startPoint x: 329, startPoint y: 170, endPoint x: 585, endPoint y: 206, distance: 258.1
click at [585, 206] on div "[PERSON_NAME] had a challenging childhood, travelling from town to town with he…" at bounding box center [524, 197] width 227 height 27
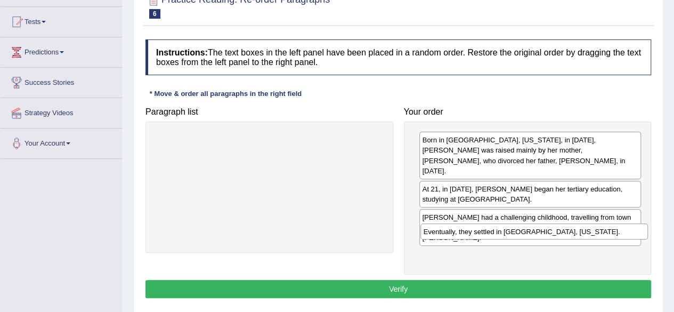
drag, startPoint x: 279, startPoint y: 140, endPoint x: 544, endPoint y: 232, distance: 280.2
click at [544, 232] on div "Eventually, they settled in [GEOGRAPHIC_DATA], [US_STATE]." at bounding box center [533, 231] width 227 height 16
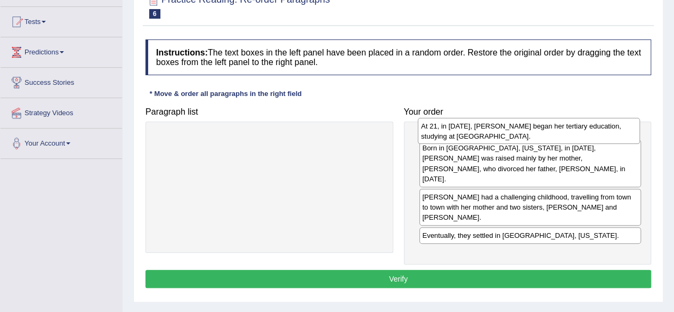
drag, startPoint x: 484, startPoint y: 186, endPoint x: 483, endPoint y: 134, distance: 52.2
click at [483, 134] on div "At 21, in [DATE], [PERSON_NAME] began her tertiary education, studying at [GEOG…" at bounding box center [529, 131] width 222 height 27
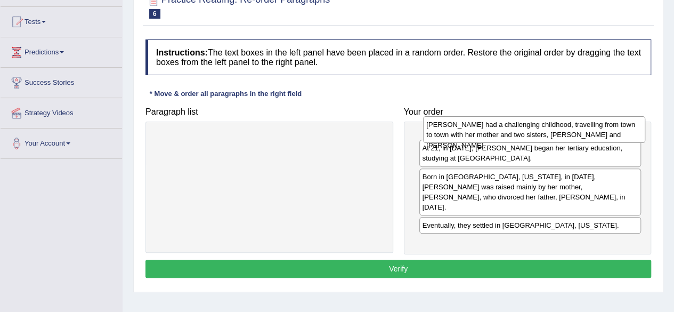
drag, startPoint x: 485, startPoint y: 221, endPoint x: 489, endPoint y: 140, distance: 81.6
click at [489, 140] on div "[PERSON_NAME] had a challenging childhood, travelling from town to town with he…" at bounding box center [534, 129] width 222 height 27
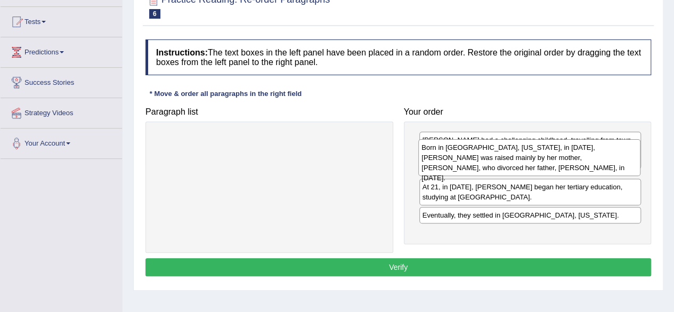
drag, startPoint x: 474, startPoint y: 211, endPoint x: 474, endPoint y: 162, distance: 48.5
click at [474, 162] on div "Born in [GEOGRAPHIC_DATA], [US_STATE], in [DATE], [PERSON_NAME] was raised main…" at bounding box center [529, 157] width 222 height 37
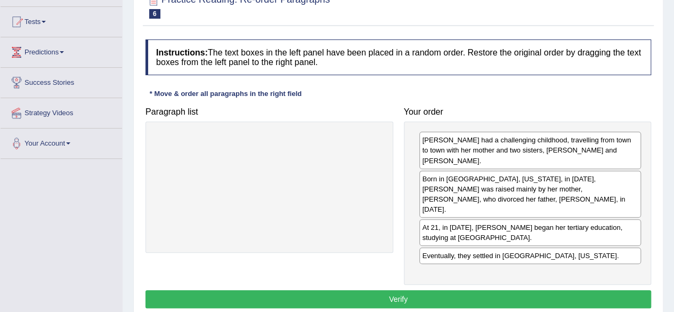
click at [445, 290] on button "Verify" at bounding box center [398, 299] width 506 height 18
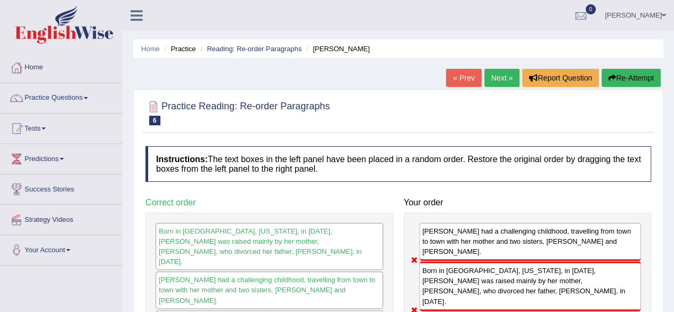
click at [620, 82] on button "Re-Attempt" at bounding box center [630, 78] width 59 height 18
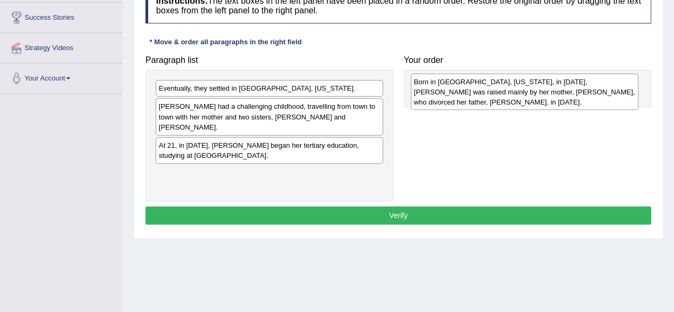
drag, startPoint x: 288, startPoint y: 169, endPoint x: 543, endPoint y: 89, distance: 267.6
click at [543, 89] on div "Born in [GEOGRAPHIC_DATA], [US_STATE], in [DATE], [PERSON_NAME] was raised main…" at bounding box center [524, 92] width 227 height 37
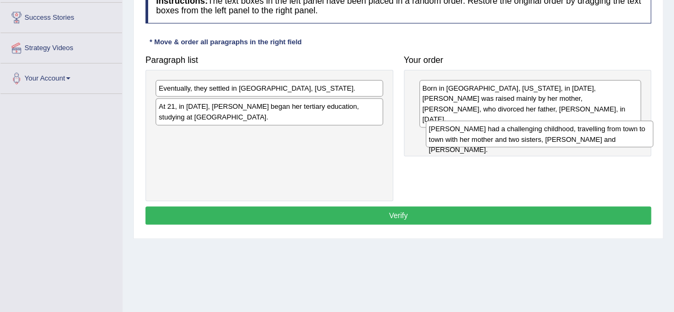
drag, startPoint x: 292, startPoint y: 110, endPoint x: 560, endPoint y: 129, distance: 268.7
click at [564, 131] on div "[PERSON_NAME] had a challenging childhood, travelling from town to town with he…" at bounding box center [539, 133] width 227 height 27
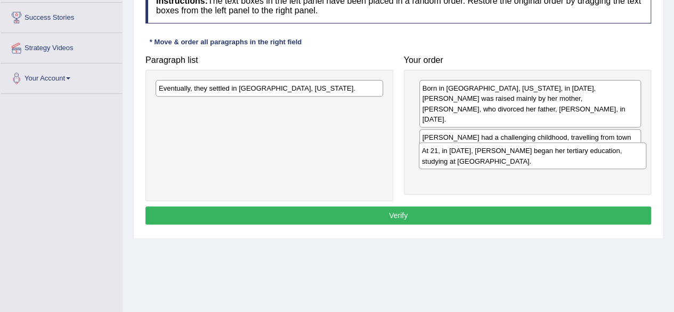
drag, startPoint x: 202, startPoint y: 115, endPoint x: 466, endPoint y: 159, distance: 267.0
click at [466, 159] on div "At 21, in [DATE], [PERSON_NAME] began her tertiary education, studying at [GEOG…" at bounding box center [532, 155] width 227 height 27
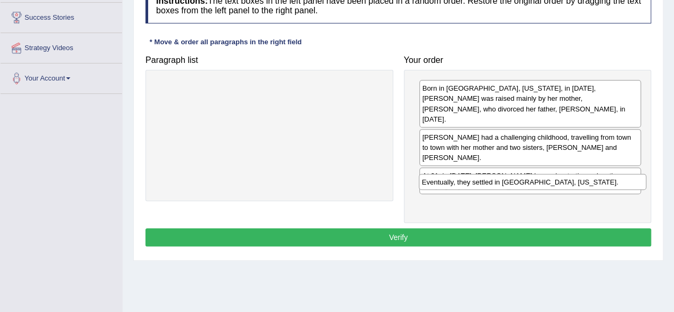
drag, startPoint x: 323, startPoint y: 87, endPoint x: 587, endPoint y: 181, distance: 279.4
click at [587, 181] on div "Eventually, they settled in [GEOGRAPHIC_DATA], [US_STATE]." at bounding box center [532, 182] width 227 height 16
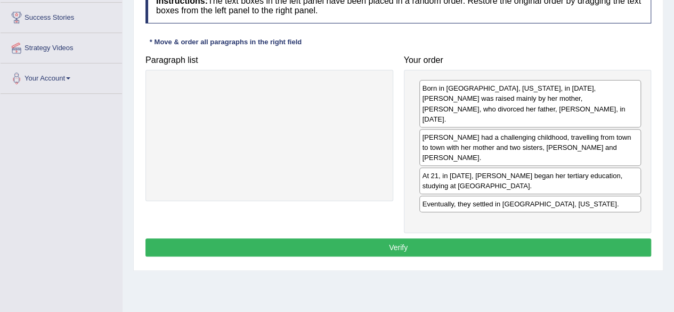
click at [392, 238] on button "Verify" at bounding box center [398, 247] width 506 height 18
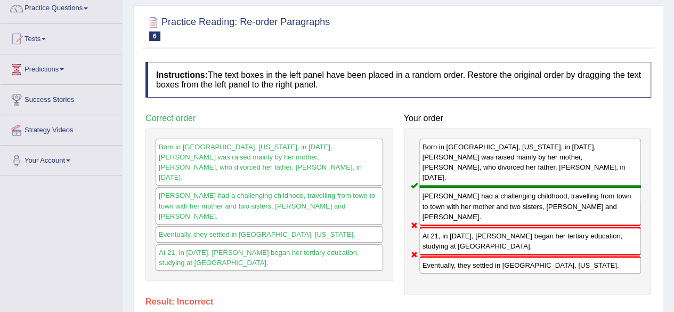
scroll to position [65, 0]
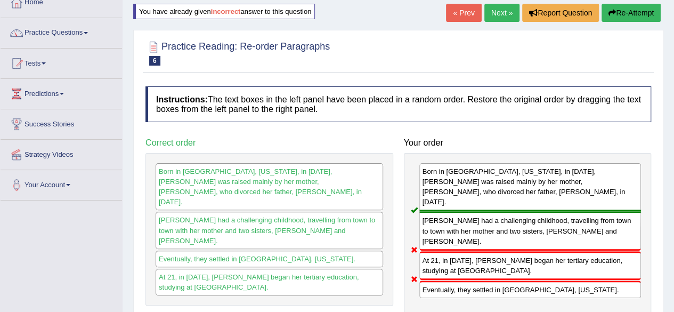
click at [617, 18] on button "Re-Attempt" at bounding box center [630, 13] width 59 height 18
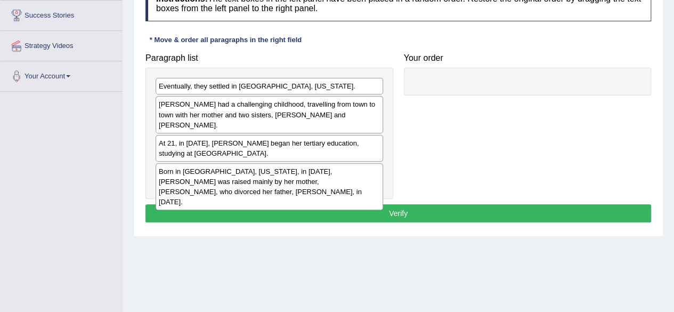
scroll to position [174, 0]
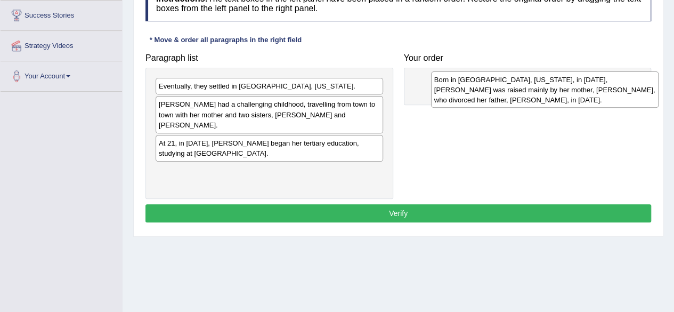
drag, startPoint x: 198, startPoint y: 167, endPoint x: 473, endPoint y: 86, distance: 286.9
click at [473, 86] on div "Born in [GEOGRAPHIC_DATA], [US_STATE], in [DATE], [PERSON_NAME] was raised main…" at bounding box center [544, 89] width 227 height 37
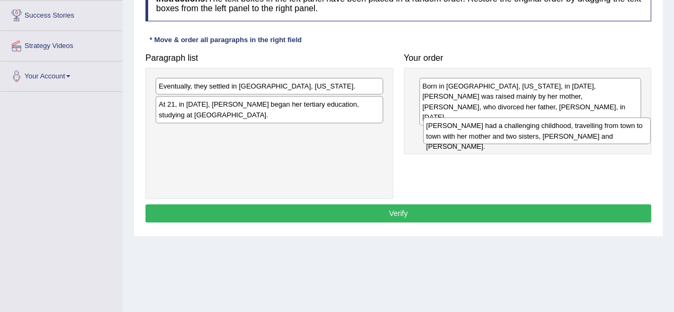
drag, startPoint x: 302, startPoint y: 108, endPoint x: 569, endPoint y: 129, distance: 268.3
click at [569, 129] on div "[PERSON_NAME] had a challenging childhood, travelling from town to town with he…" at bounding box center [536, 130] width 227 height 27
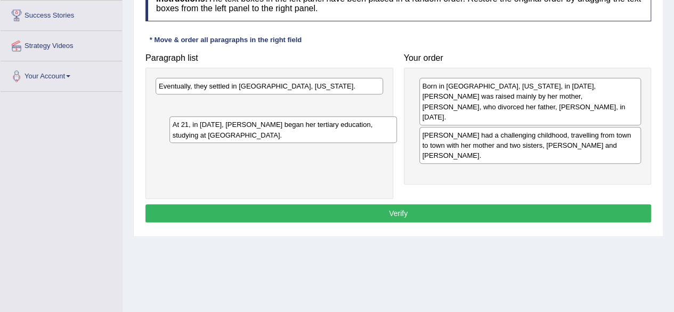
drag, startPoint x: 258, startPoint y: 109, endPoint x: 272, endPoint y: 129, distance: 24.5
click at [272, 129] on div "At 21, in [DATE], [PERSON_NAME] began her tertiary education, studying at [GEOG…" at bounding box center [282, 129] width 227 height 27
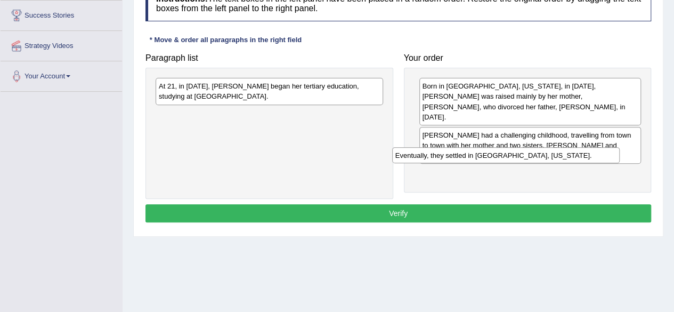
drag, startPoint x: 305, startPoint y: 86, endPoint x: 569, endPoint y: 154, distance: 272.9
click at [569, 154] on div "Eventually, they settled in [GEOGRAPHIC_DATA], [US_STATE]." at bounding box center [505, 155] width 227 height 16
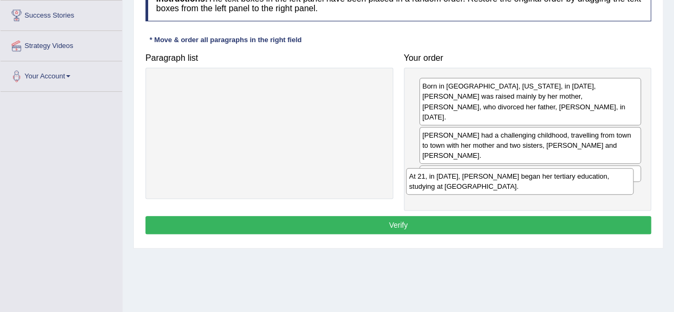
drag, startPoint x: 200, startPoint y: 93, endPoint x: 451, endPoint y: 183, distance: 266.1
click at [451, 183] on div "At 21, in [DATE], [PERSON_NAME] began her tertiary education, studying at [GEOG…" at bounding box center [519, 181] width 227 height 27
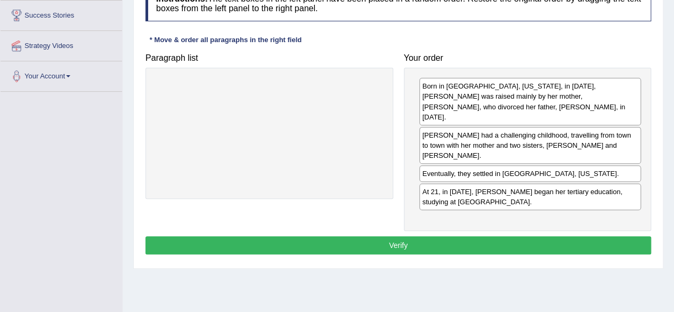
click at [418, 236] on button "Verify" at bounding box center [398, 245] width 506 height 18
